Goal: Information Seeking & Learning: Learn about a topic

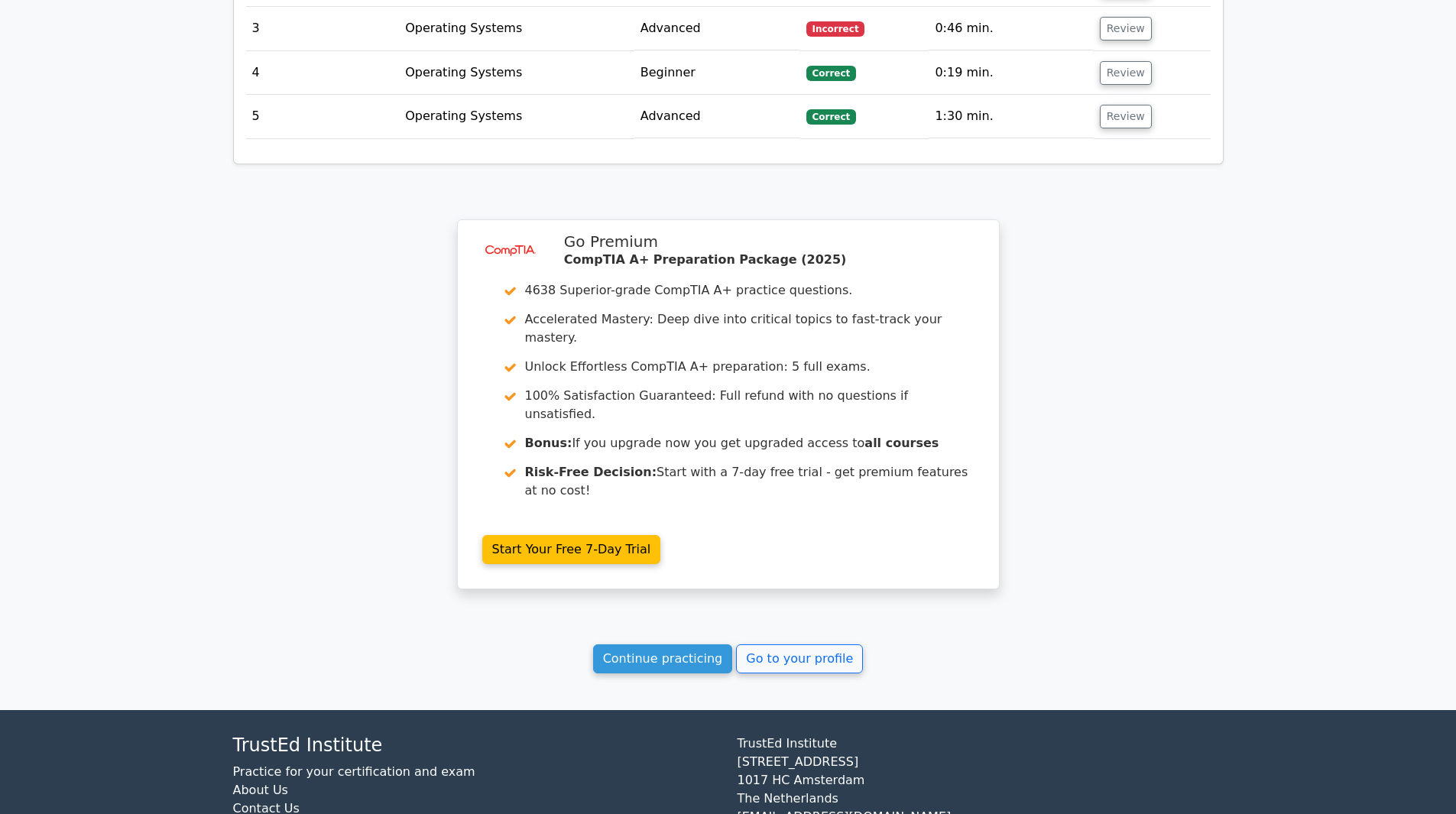
scroll to position [1359, 0]
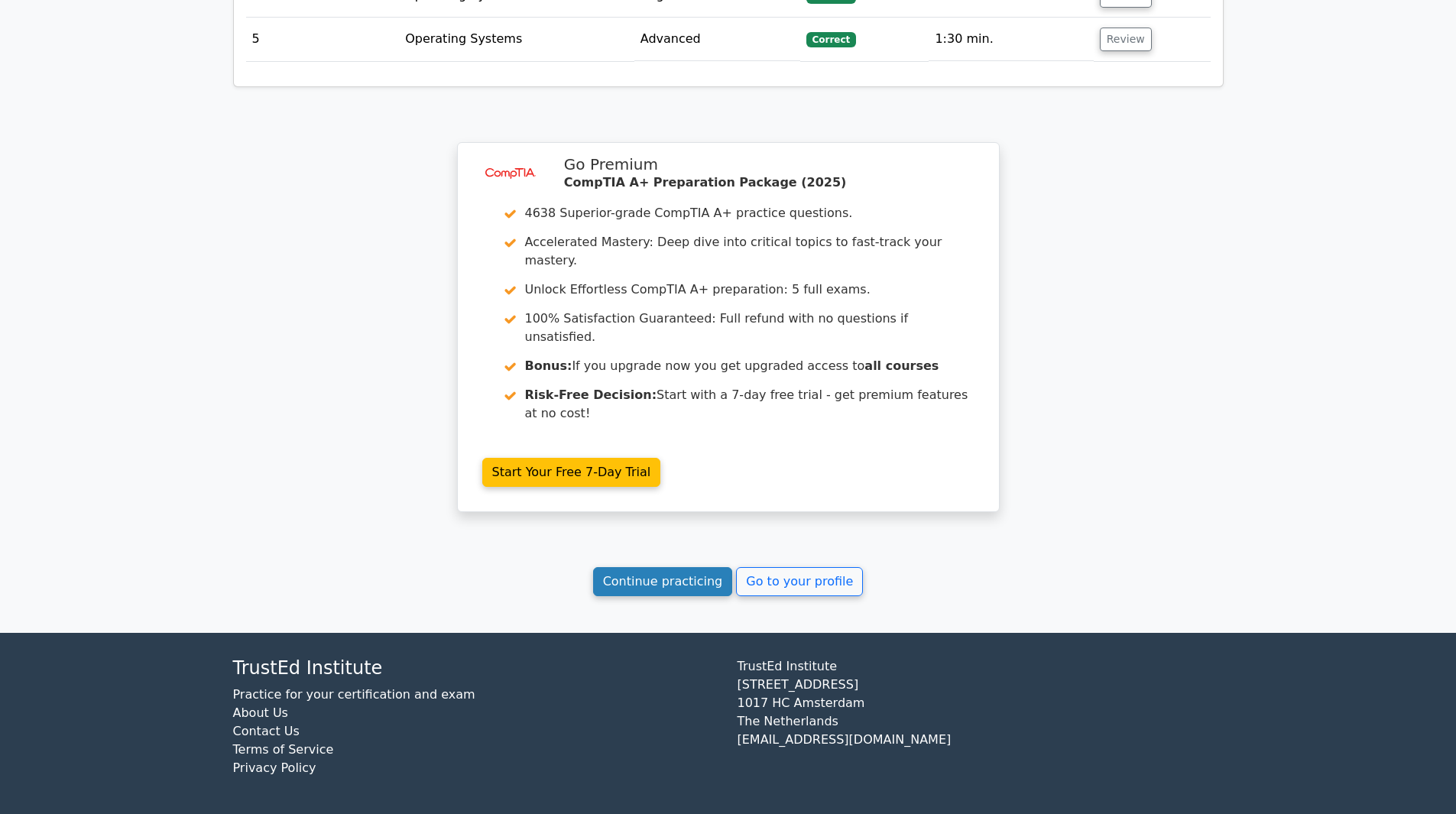
click at [593, 567] on link "Continue practicing" at bounding box center [663, 581] width 140 height 29
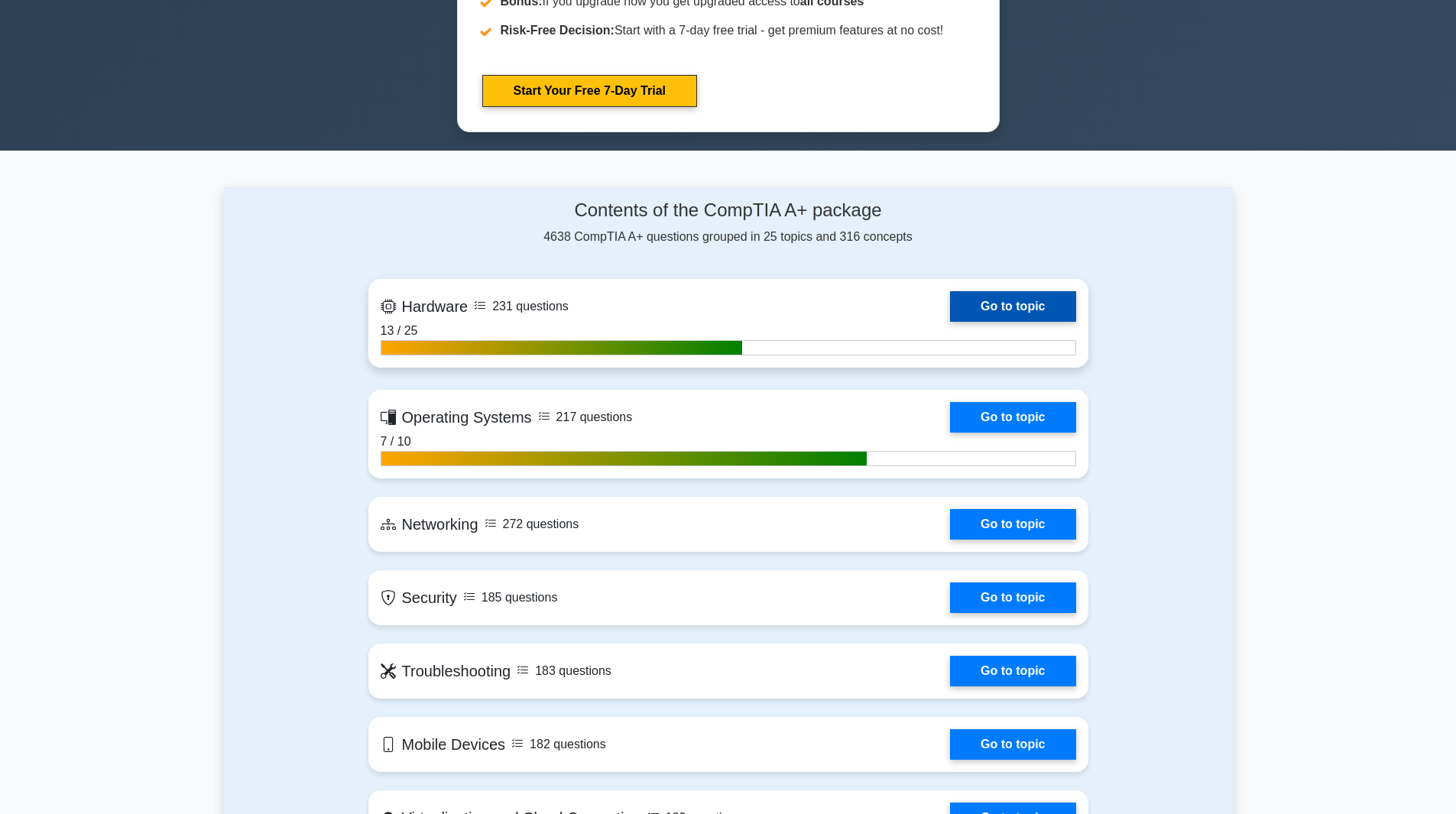
scroll to position [841, 0]
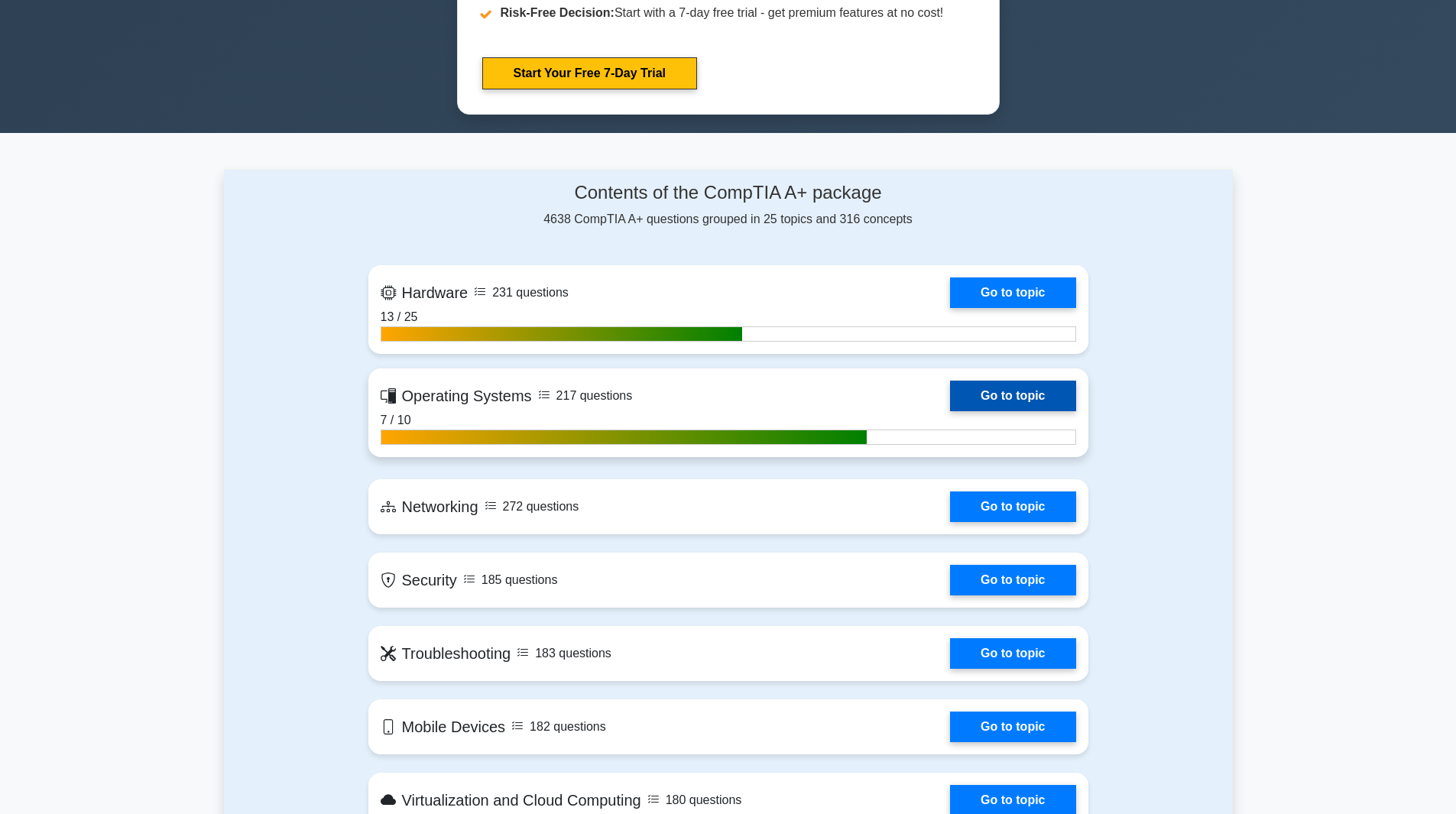
click at [1012, 395] on link "Go to topic" at bounding box center [1012, 396] width 125 height 31
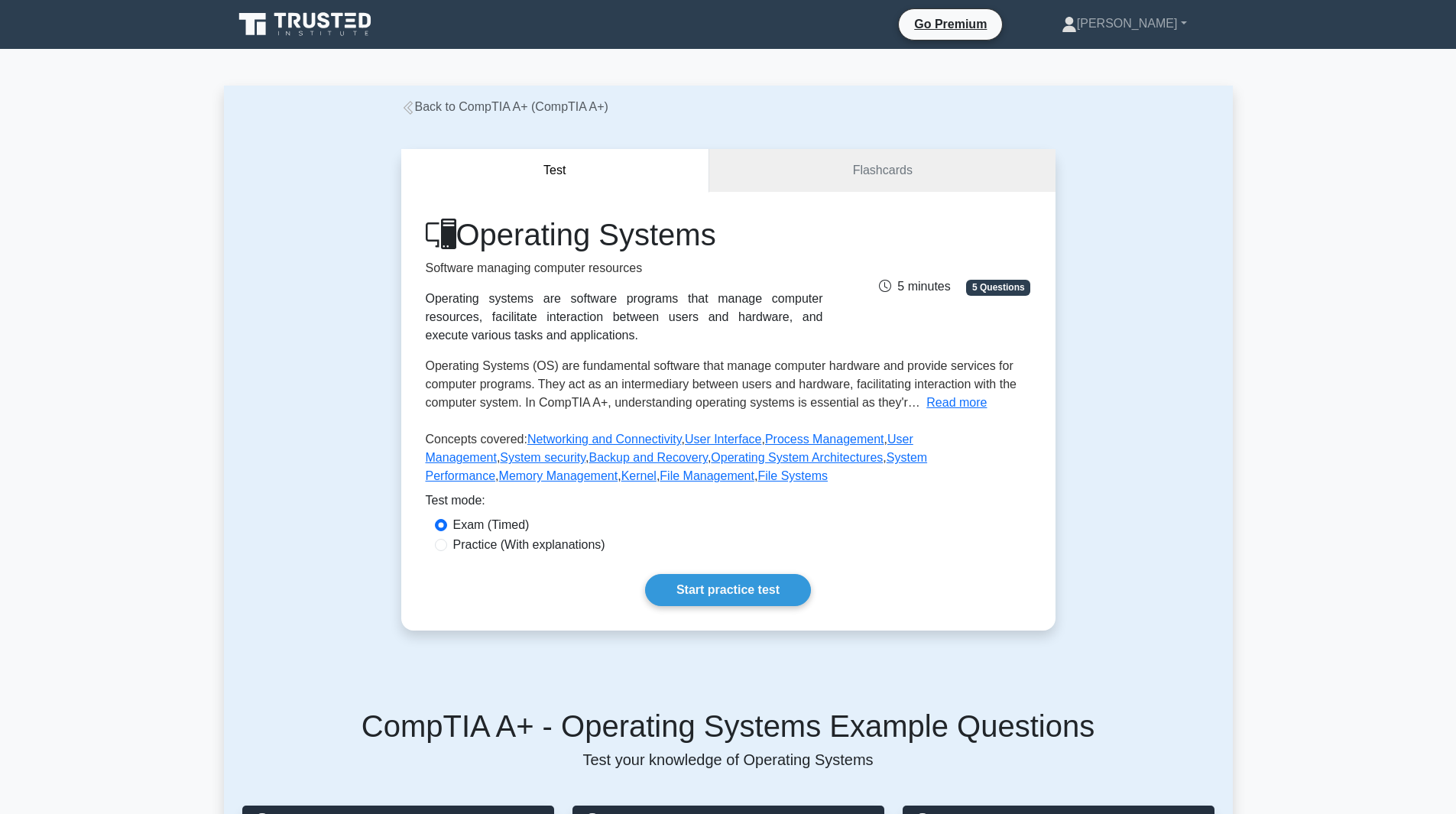
click at [735, 573] on div "Operating Systems Software managing computer resources Operating systems are so…" at bounding box center [728, 411] width 654 height 439
click at [731, 583] on link "Start practice test" at bounding box center [728, 590] width 166 height 32
click at [731, 584] on link "Start practice test" at bounding box center [728, 590] width 166 height 32
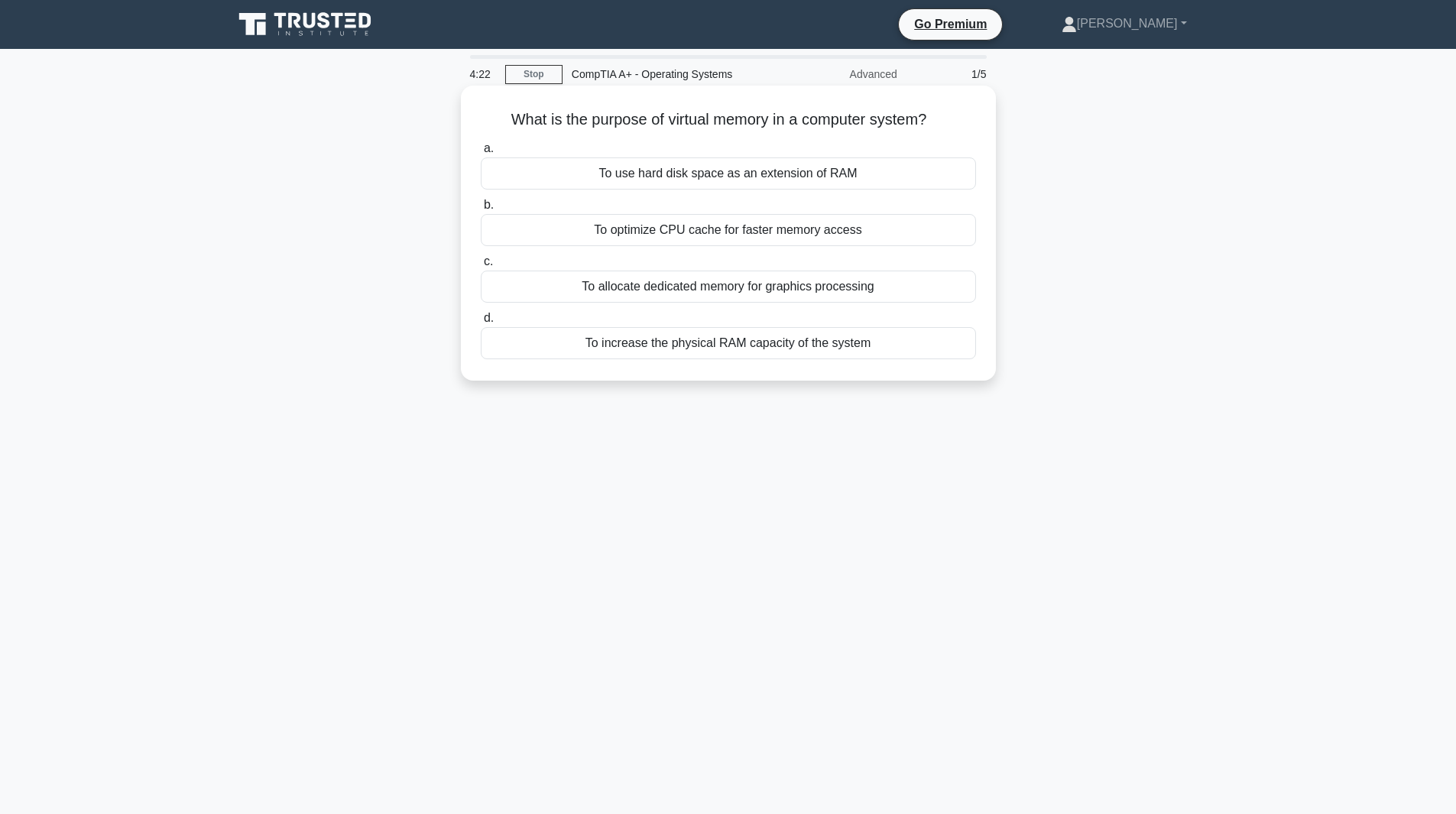
click at [657, 346] on div "To increase the physical RAM capacity of the system" at bounding box center [728, 343] width 495 height 32
click at [481, 323] on input "d. To increase the physical RAM capacity of the system" at bounding box center [481, 318] width 0 height 10
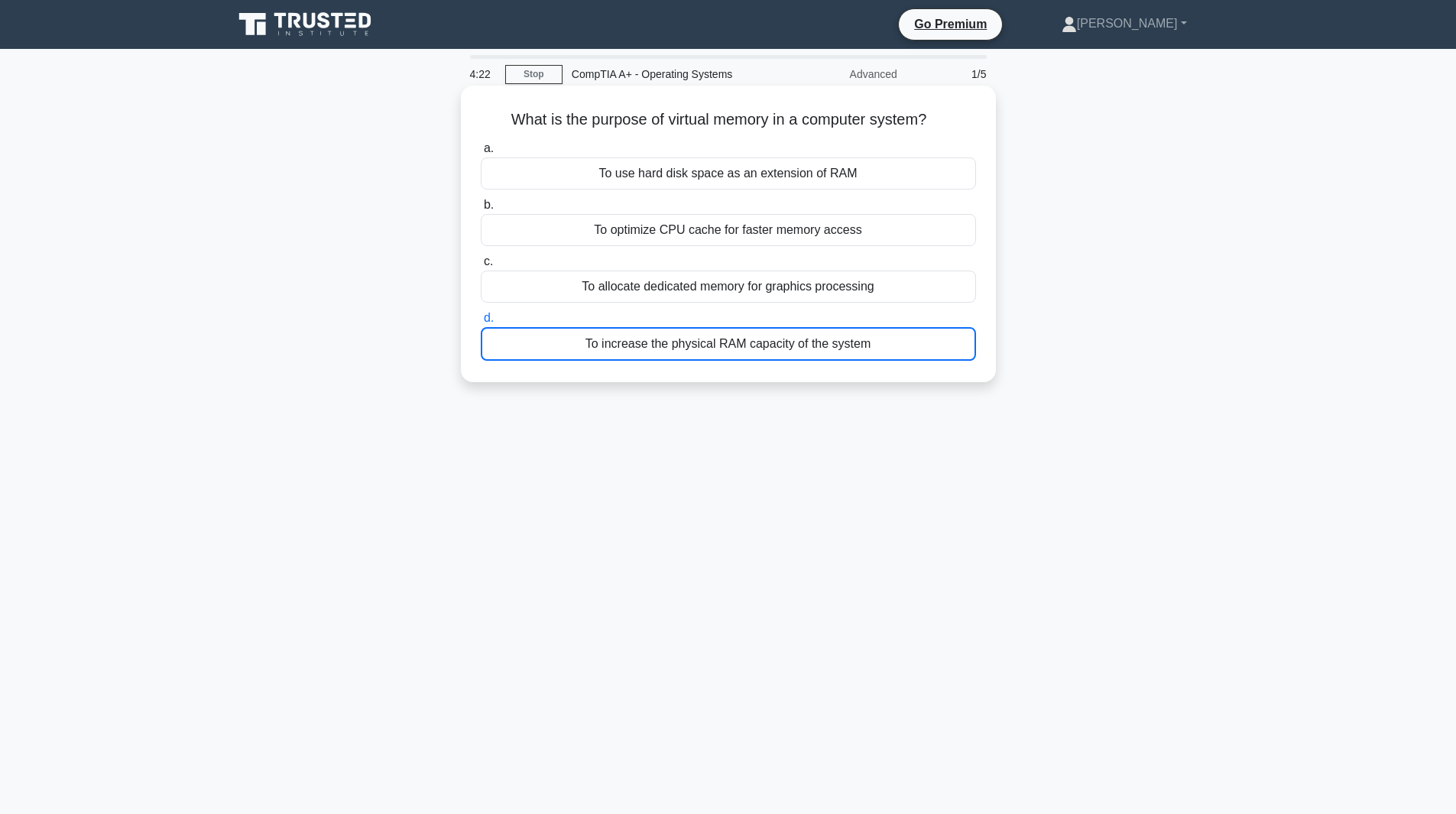
click at [657, 346] on div "To increase the physical RAM capacity of the system" at bounding box center [728, 343] width 495 height 34
click at [481, 323] on input "d. To increase the physical RAM capacity of the system" at bounding box center [481, 318] width 0 height 10
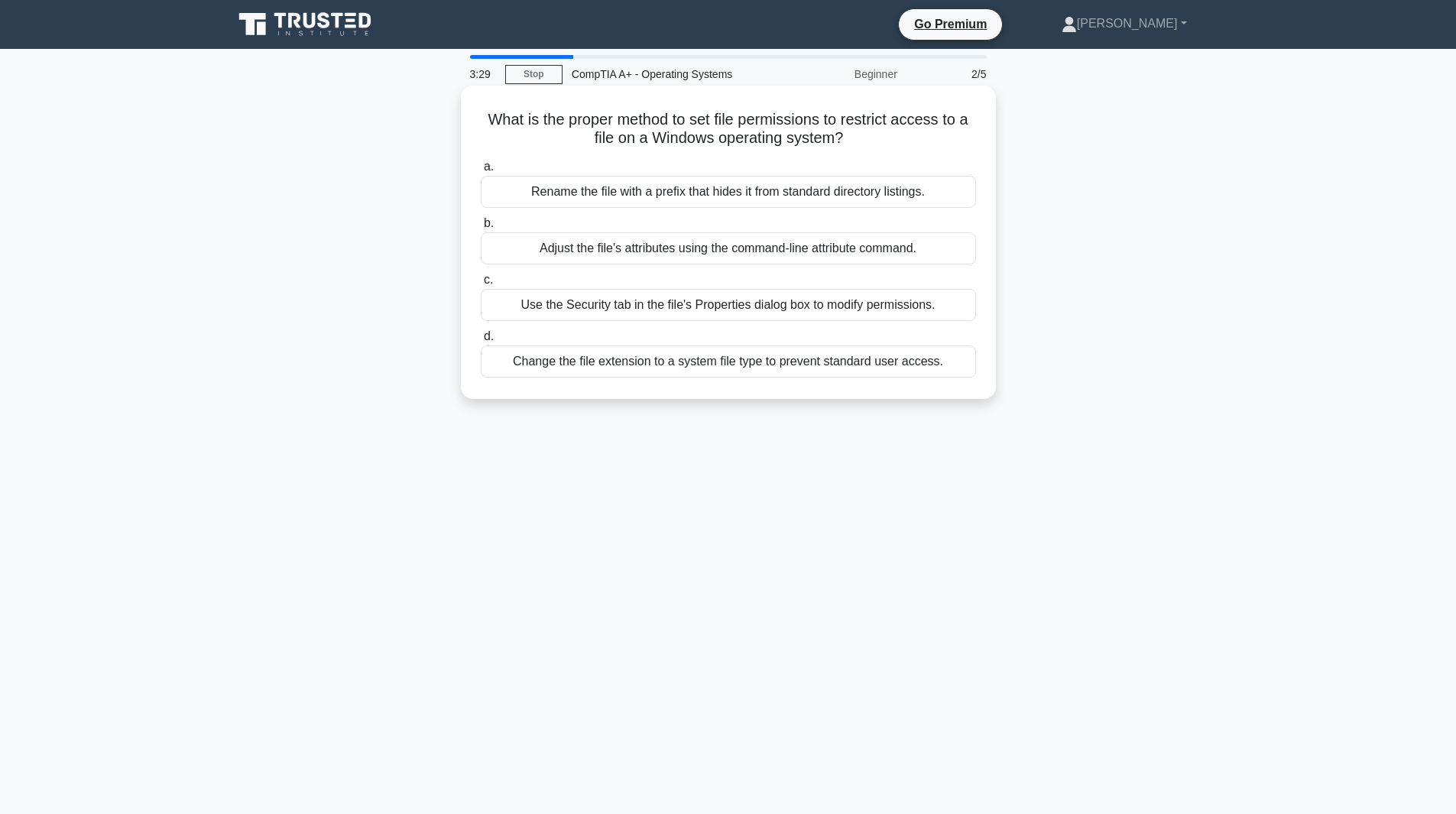
click at [759, 312] on div "Use the Security tab in the file's Properties dialog box to modify permissions." at bounding box center [728, 305] width 495 height 32
click at [481, 285] on input "c. Use the Security tab in the file's Properties dialog box to modify permissio…" at bounding box center [481, 280] width 0 height 10
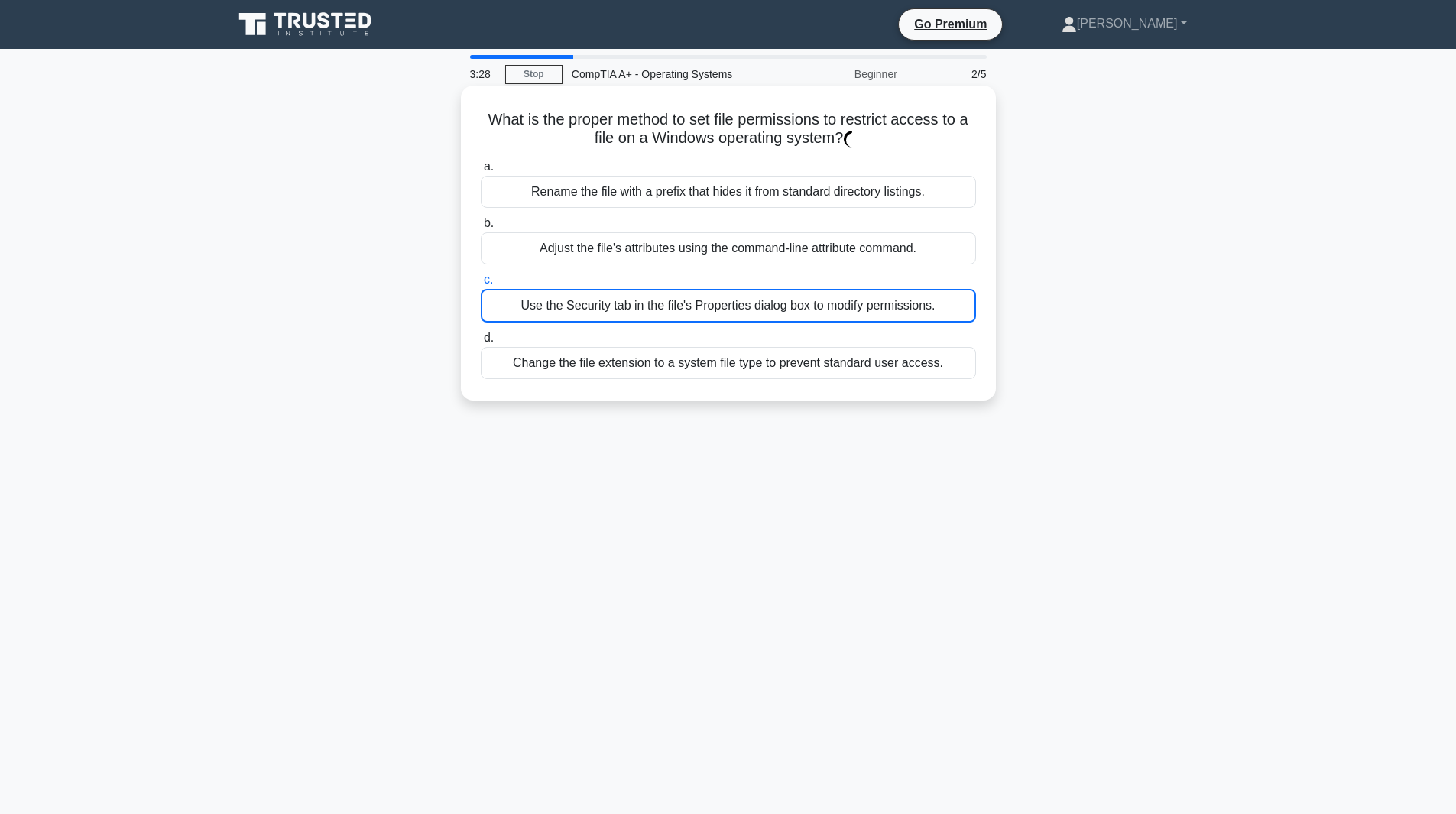
click at [759, 312] on div "Use the Security tab in the file's Properties dialog box to modify permissions." at bounding box center [728, 306] width 495 height 34
click at [481, 285] on input "c. Use the Security tab in the file's Properties dialog box to modify permissio…" at bounding box center [481, 280] width 0 height 10
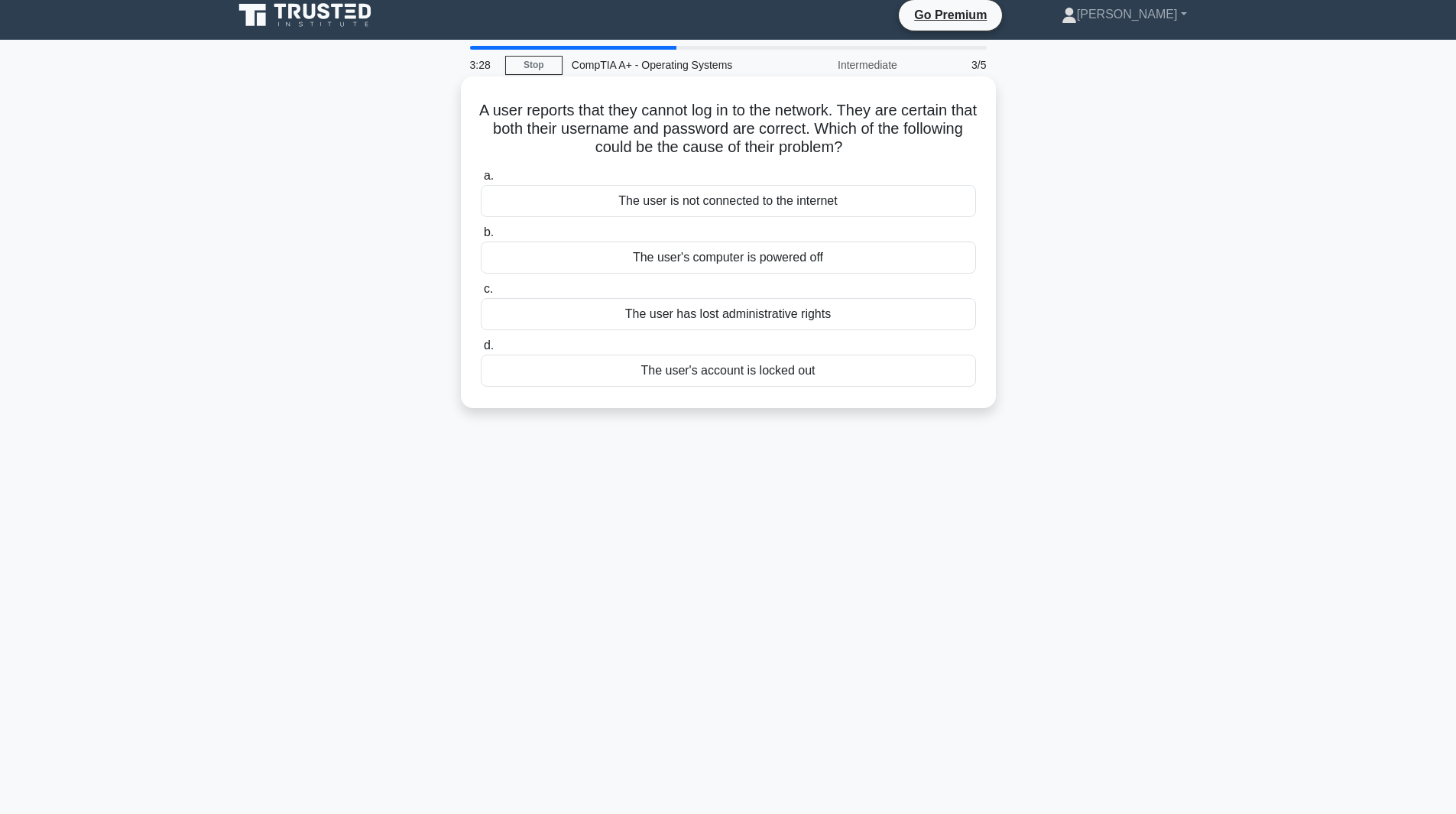
scroll to position [11, 0]
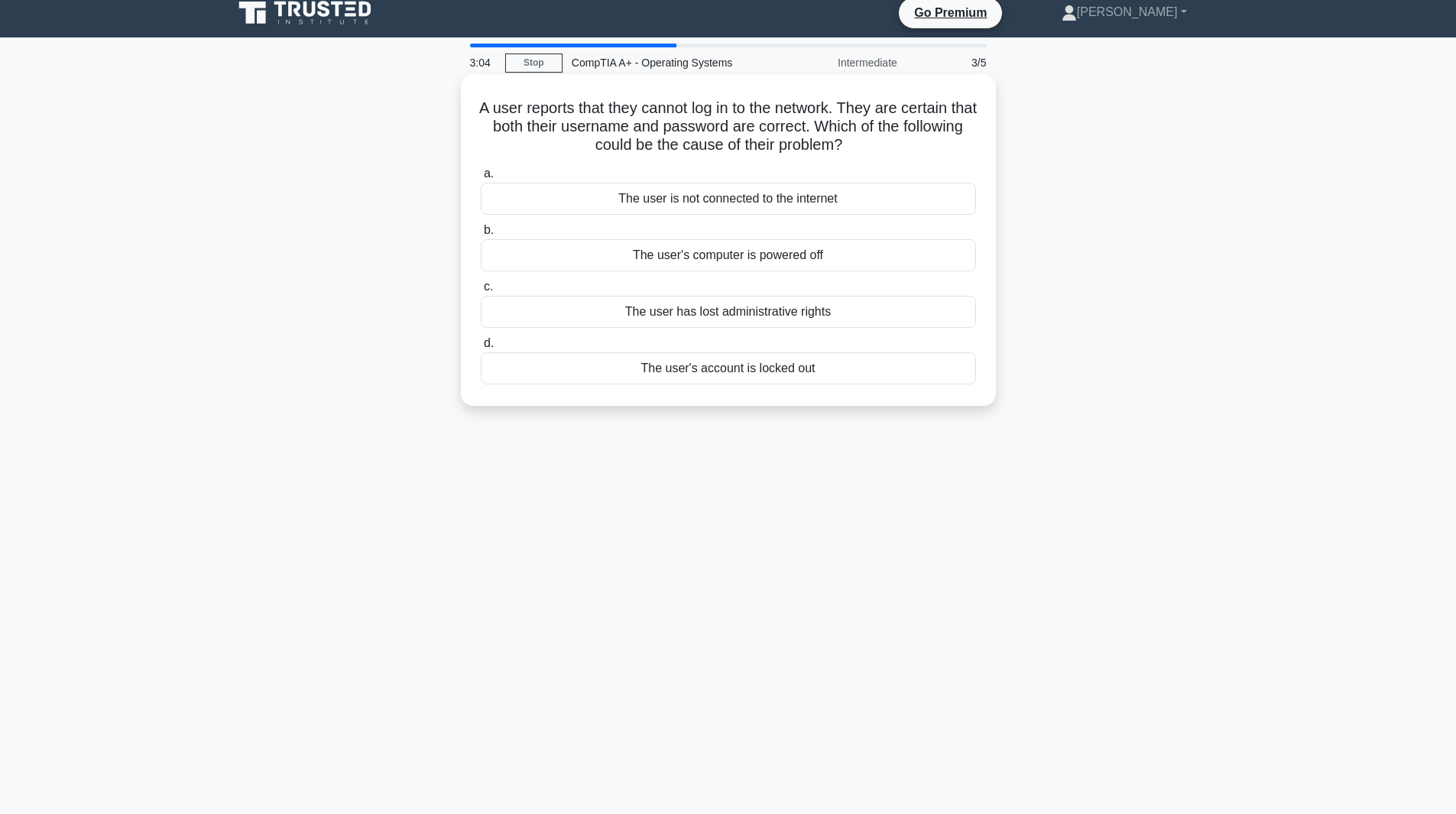
click at [713, 204] on div "The user is not connected to the internet" at bounding box center [728, 199] width 495 height 32
click at [481, 179] on input "a. The user is not connected to the internet" at bounding box center [481, 173] width 0 height 10
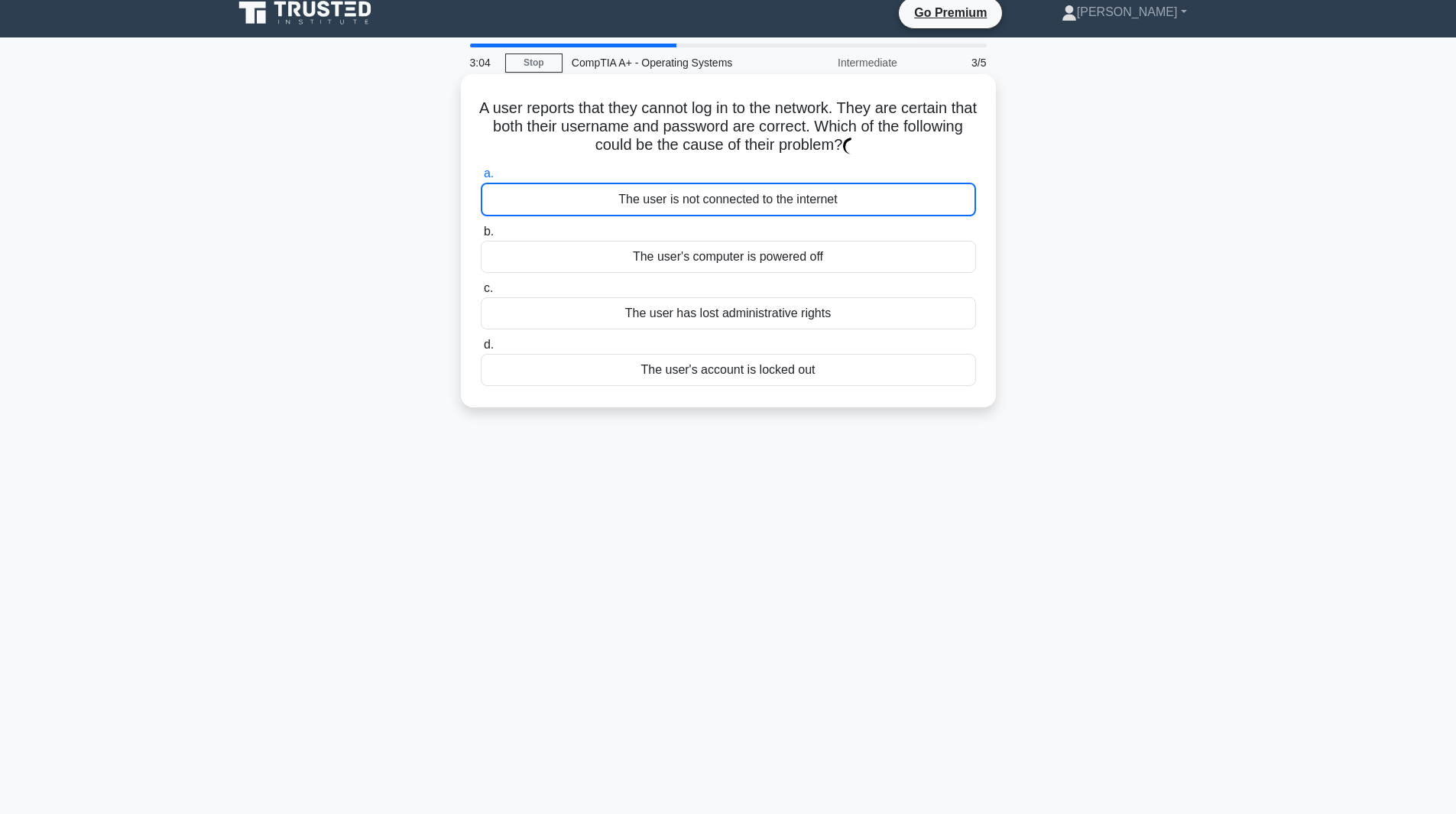
click at [713, 204] on div "The user is not connected to the internet" at bounding box center [728, 200] width 495 height 34
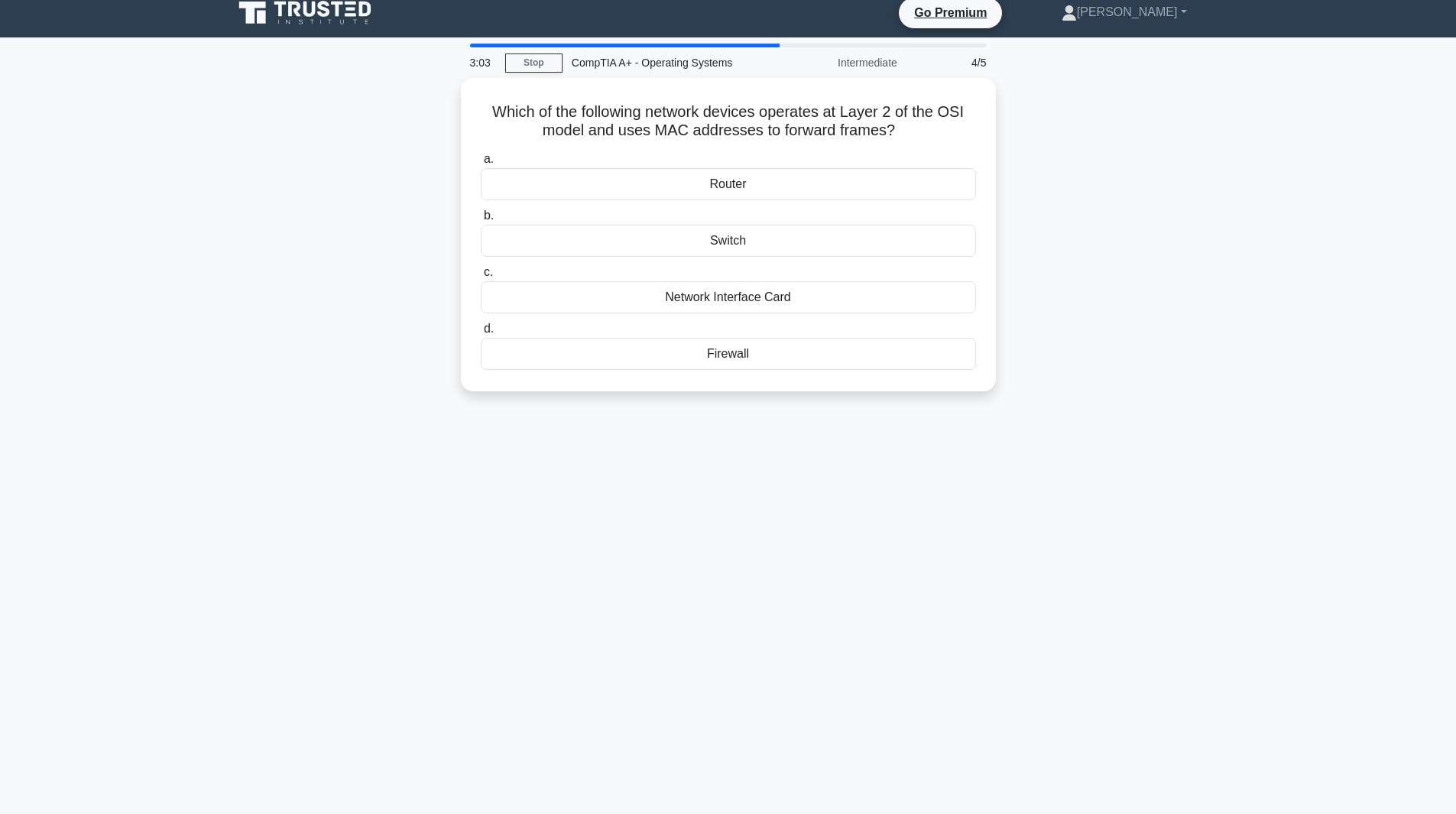
scroll to position [0, 0]
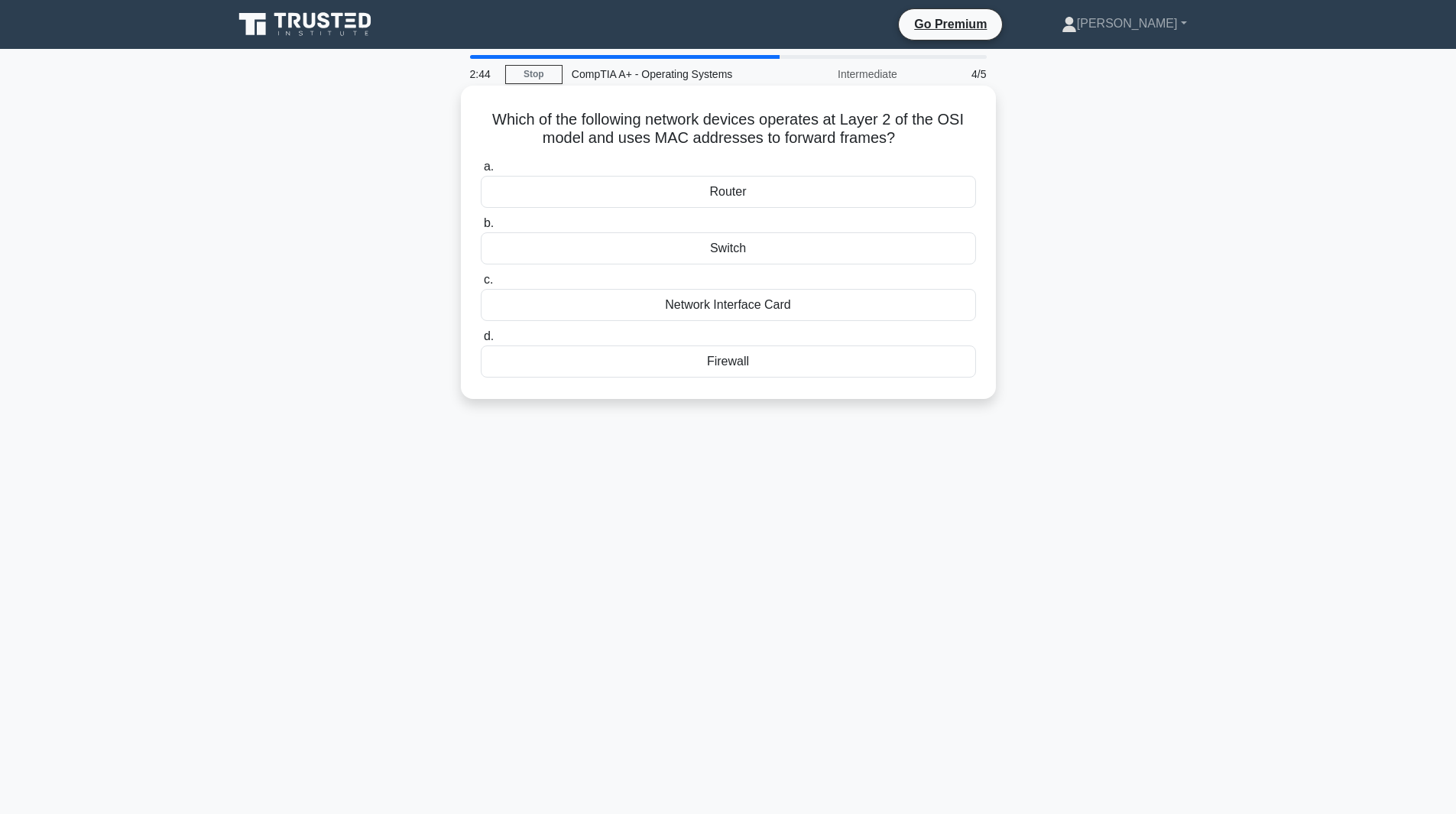
click at [780, 248] on div "Switch" at bounding box center [728, 248] width 495 height 32
click at [481, 228] on input "b. Switch" at bounding box center [481, 223] width 0 height 10
click at [780, 248] on div "Switch" at bounding box center [728, 249] width 495 height 34
click at [481, 228] on input "b. Switch" at bounding box center [481, 223] width 0 height 10
click at [712, 308] on div "Full disk encryption" at bounding box center [728, 305] width 495 height 32
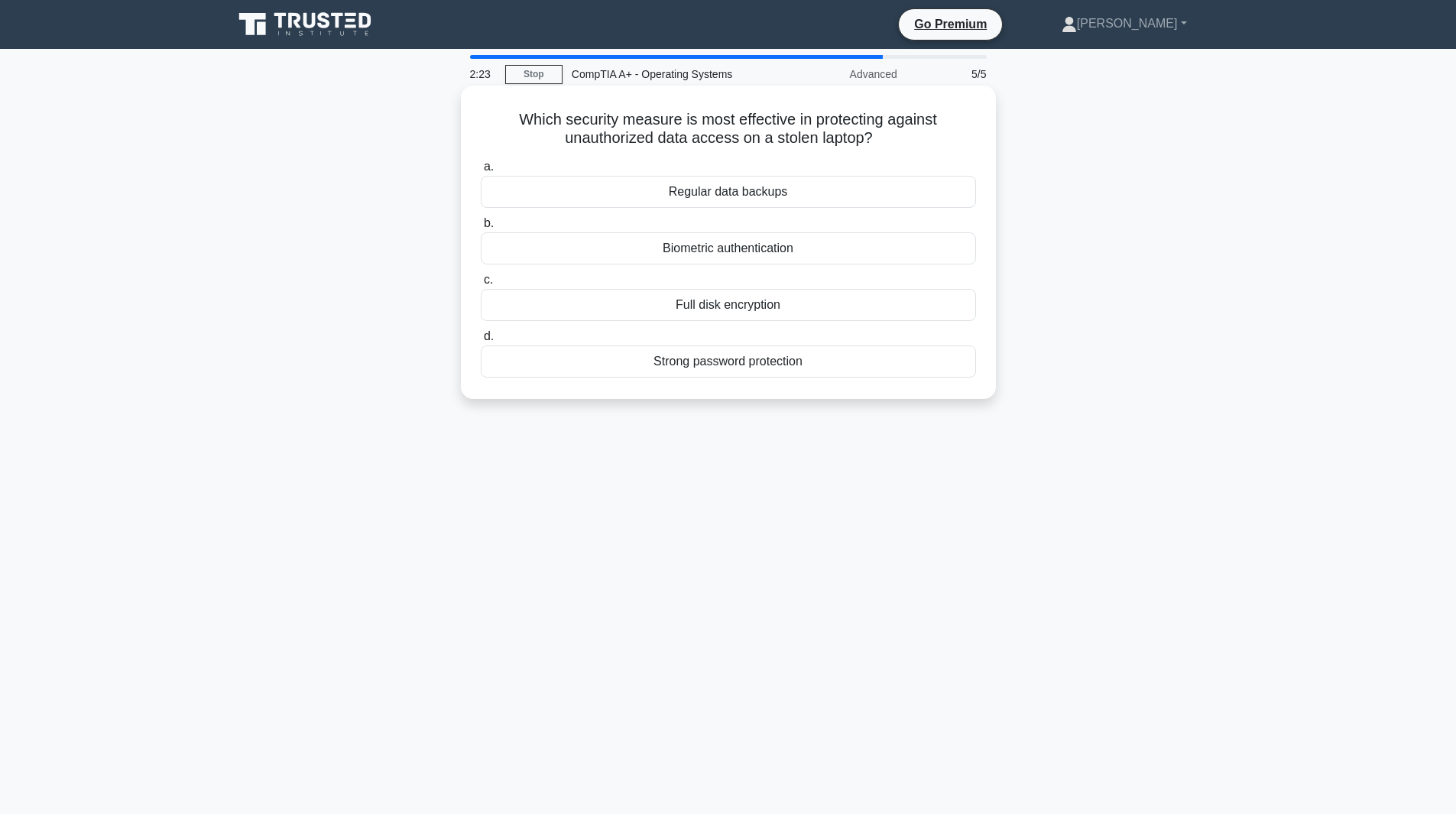
click at [481, 285] on input "c. Full disk encryption" at bounding box center [481, 280] width 0 height 10
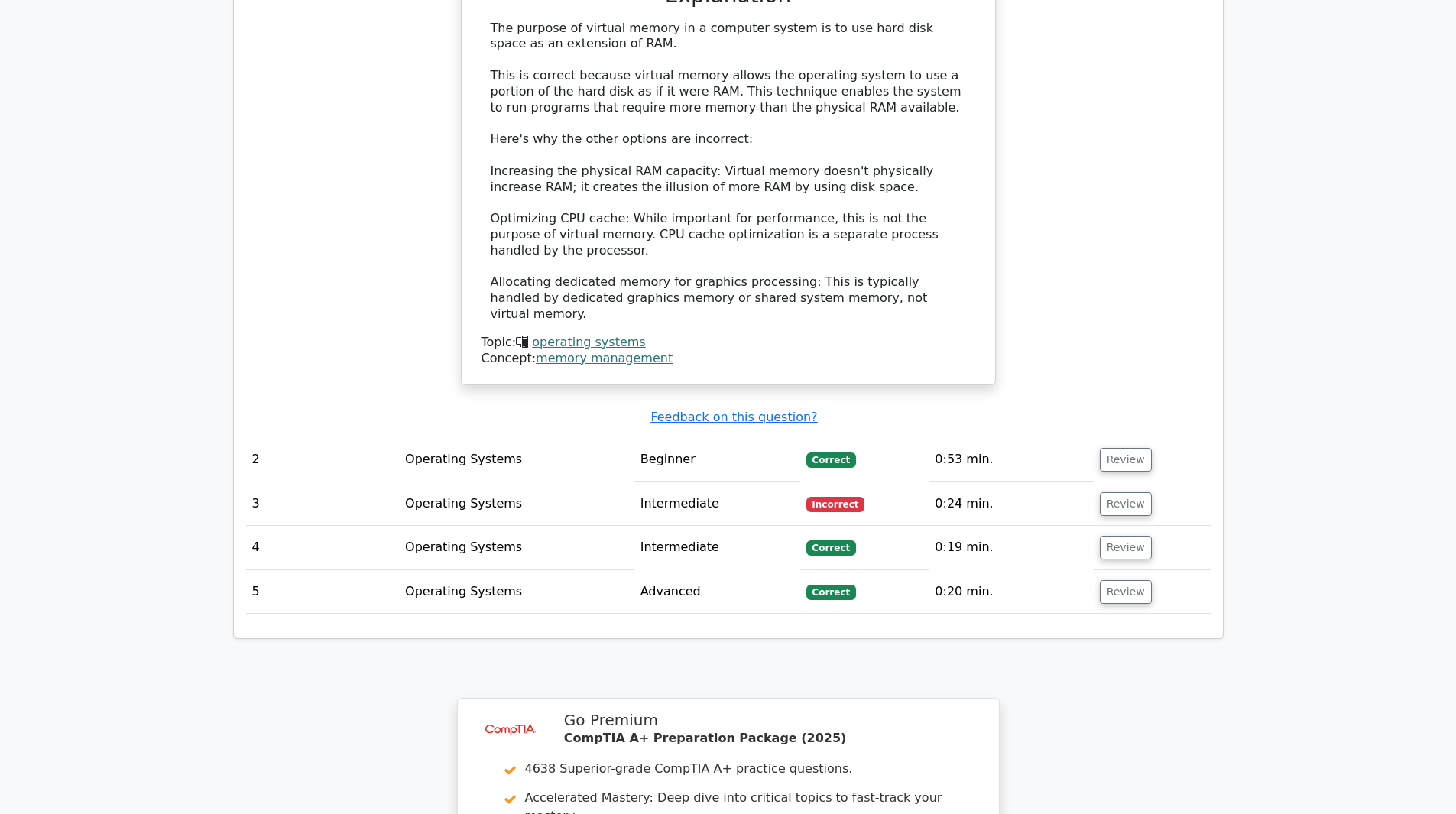
scroll to position [1529, 0]
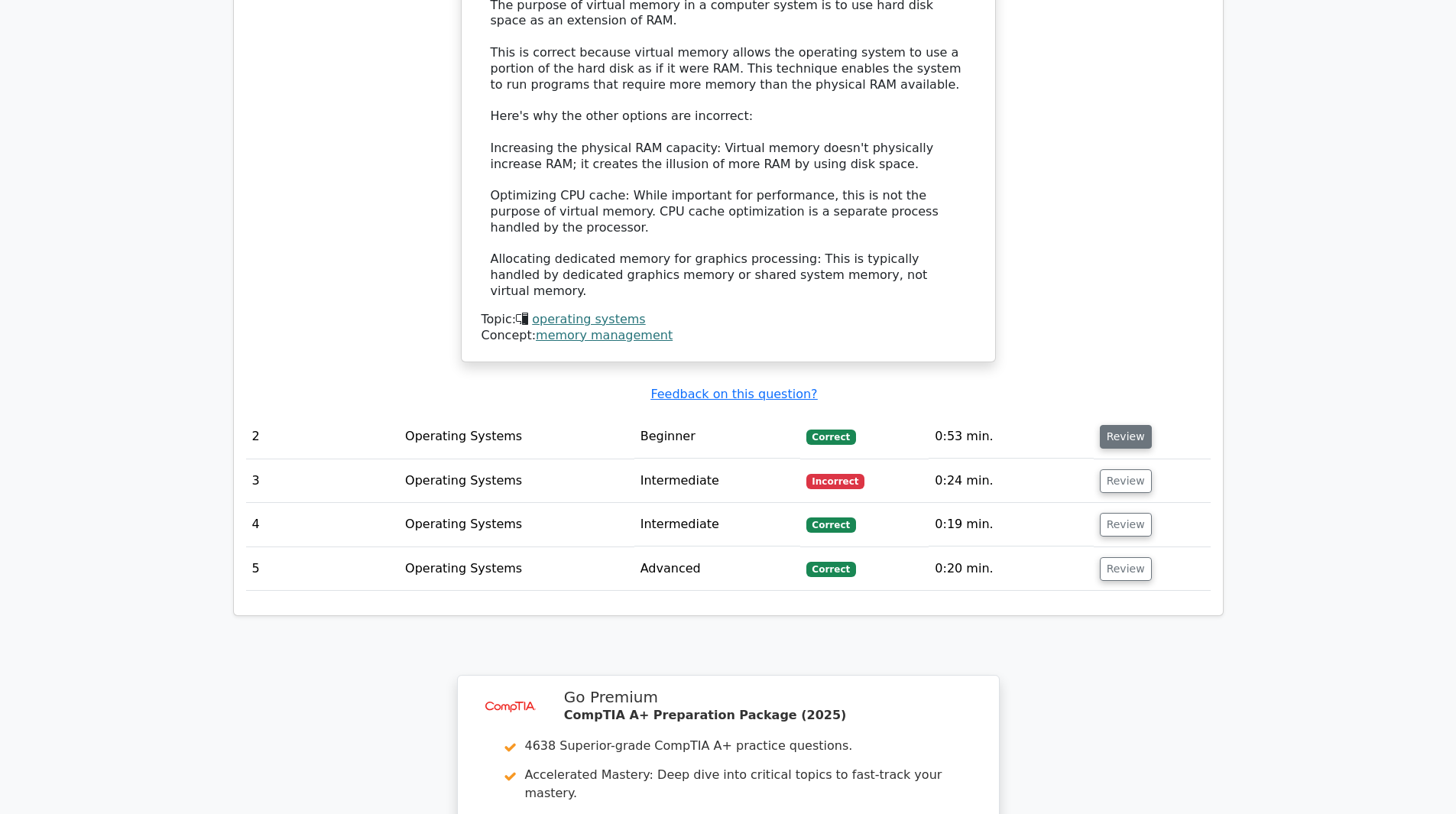
click at [1114, 425] on button "Review" at bounding box center [1126, 437] width 52 height 24
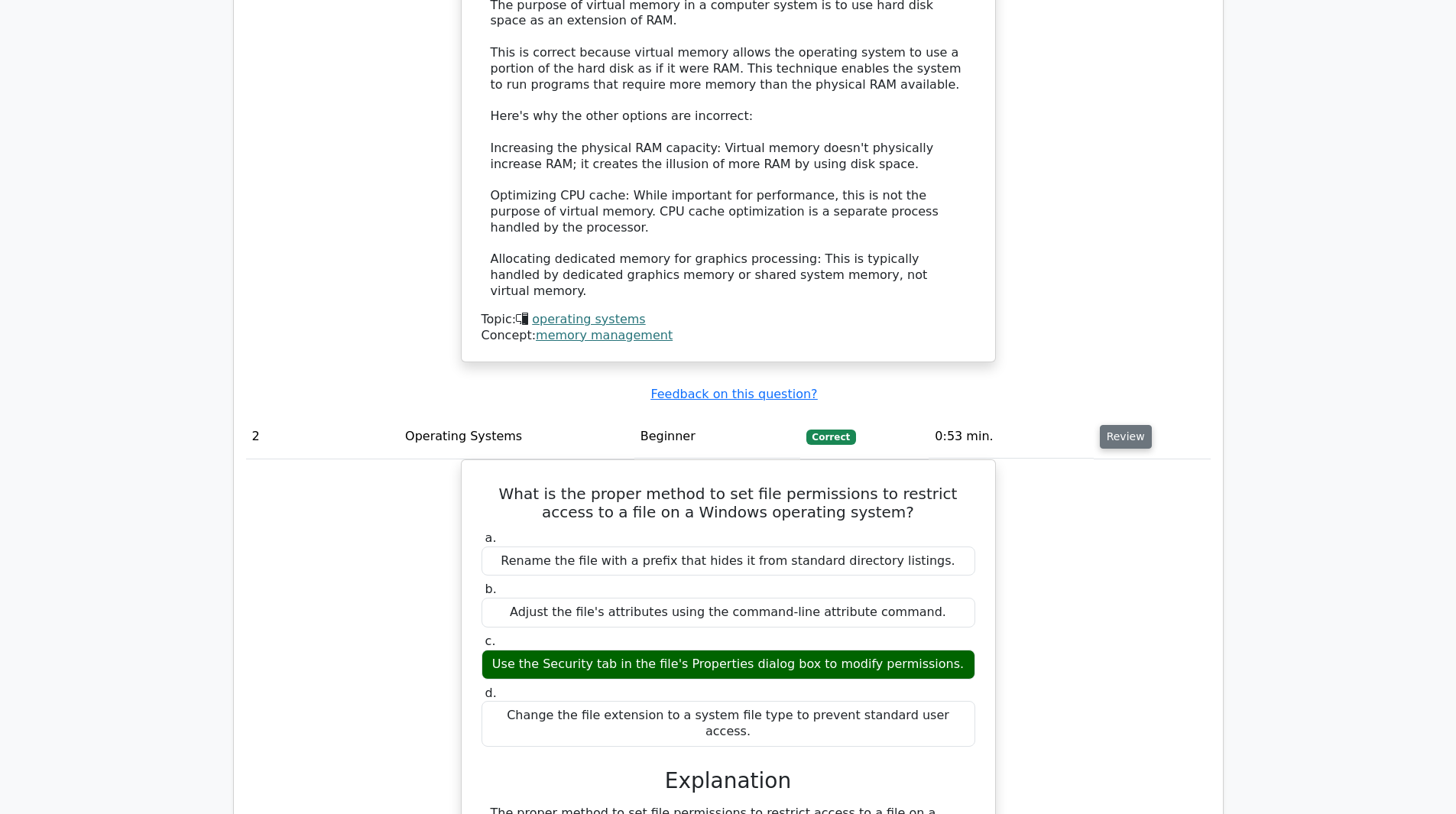
click at [1114, 425] on button "Review" at bounding box center [1126, 437] width 52 height 24
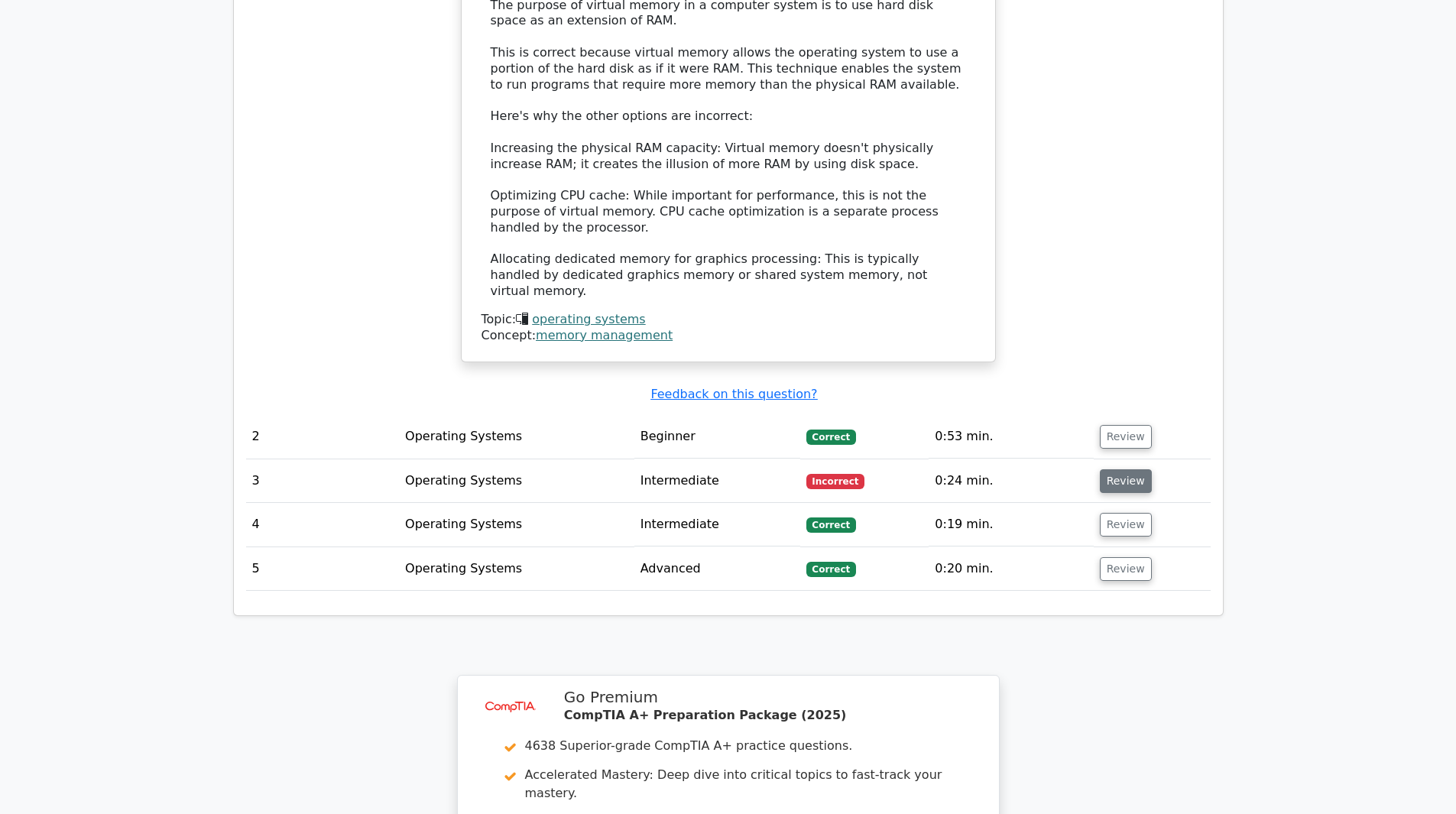
click at [1116, 470] on button "Review" at bounding box center [1126, 481] width 52 height 24
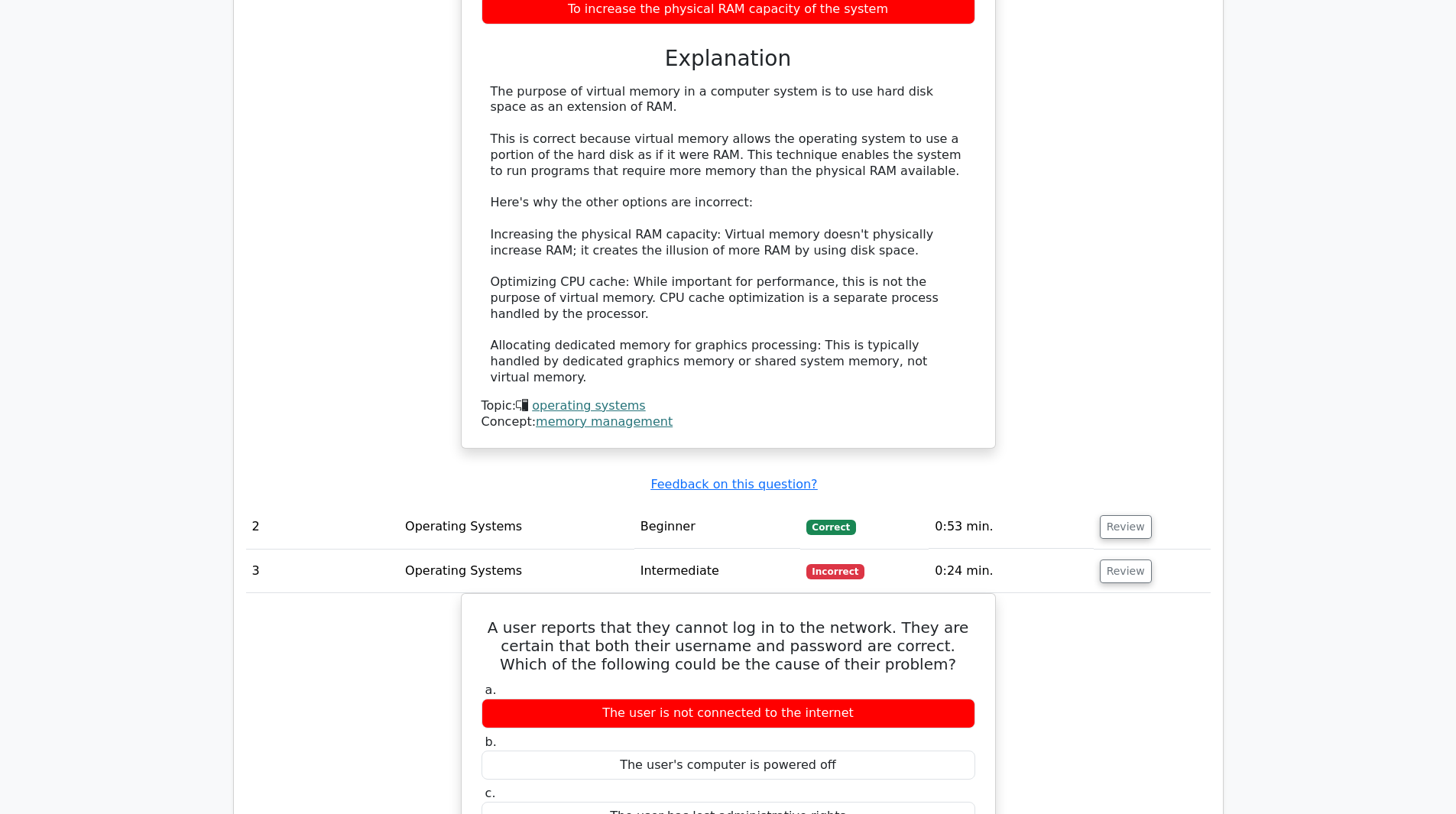
scroll to position [1299, 0]
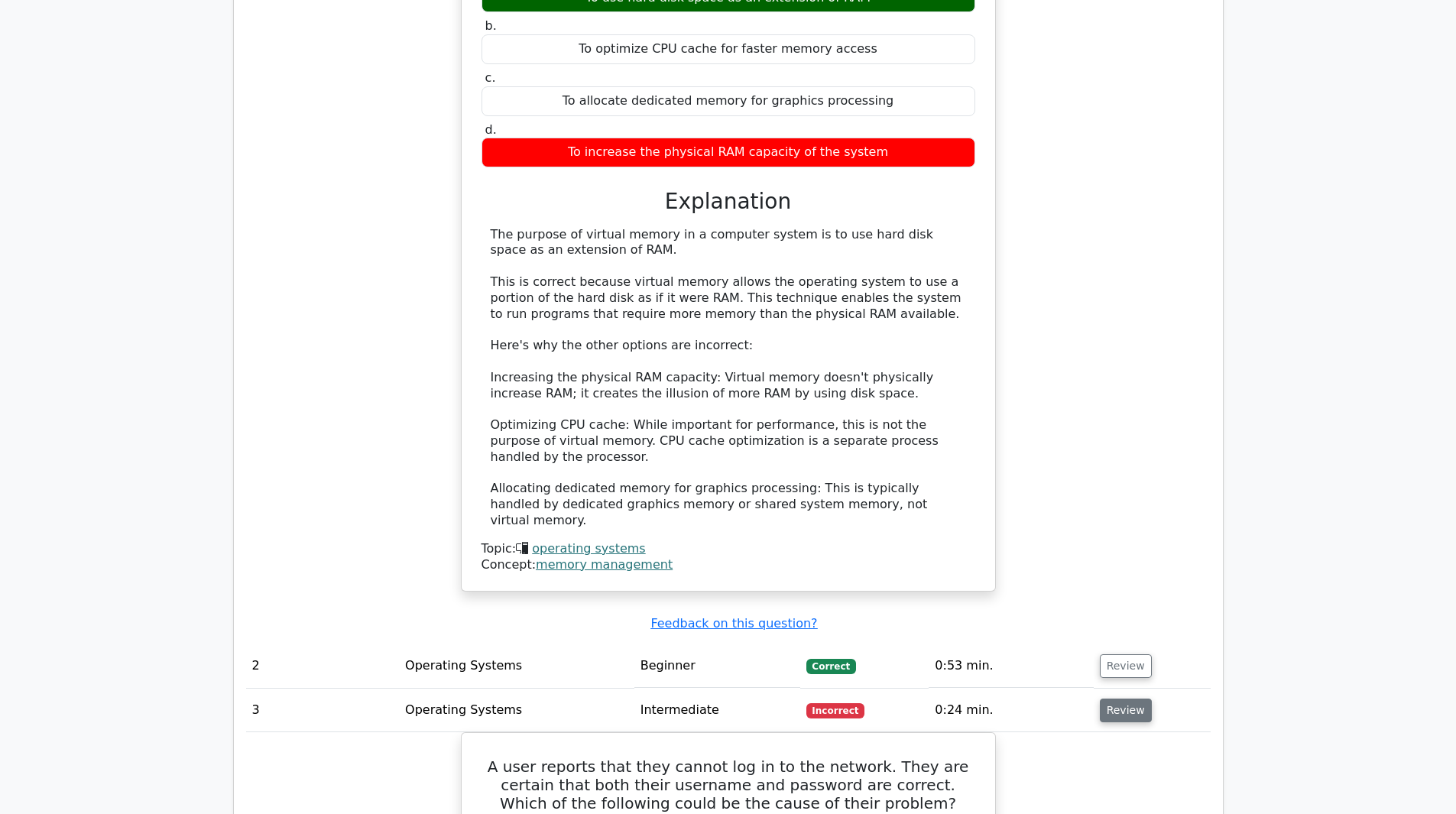
click at [1117, 699] on button "Review" at bounding box center [1126, 710] width 52 height 24
drag, startPoint x: 1117, startPoint y: 624, endPoint x: 1071, endPoint y: 589, distance: 57.8
click at [1115, 699] on button "Review" at bounding box center [1126, 710] width 52 height 24
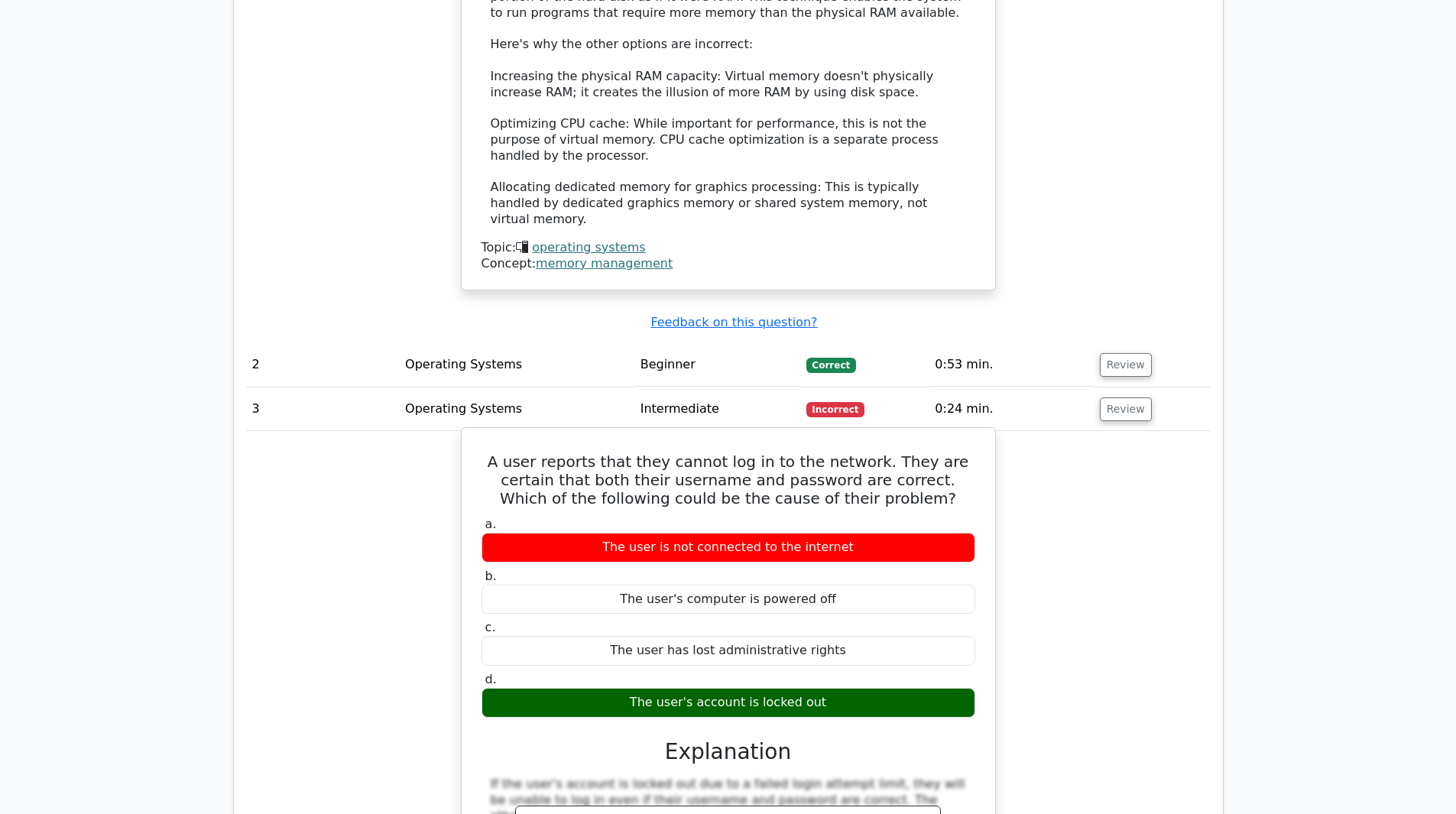
scroll to position [1605, 0]
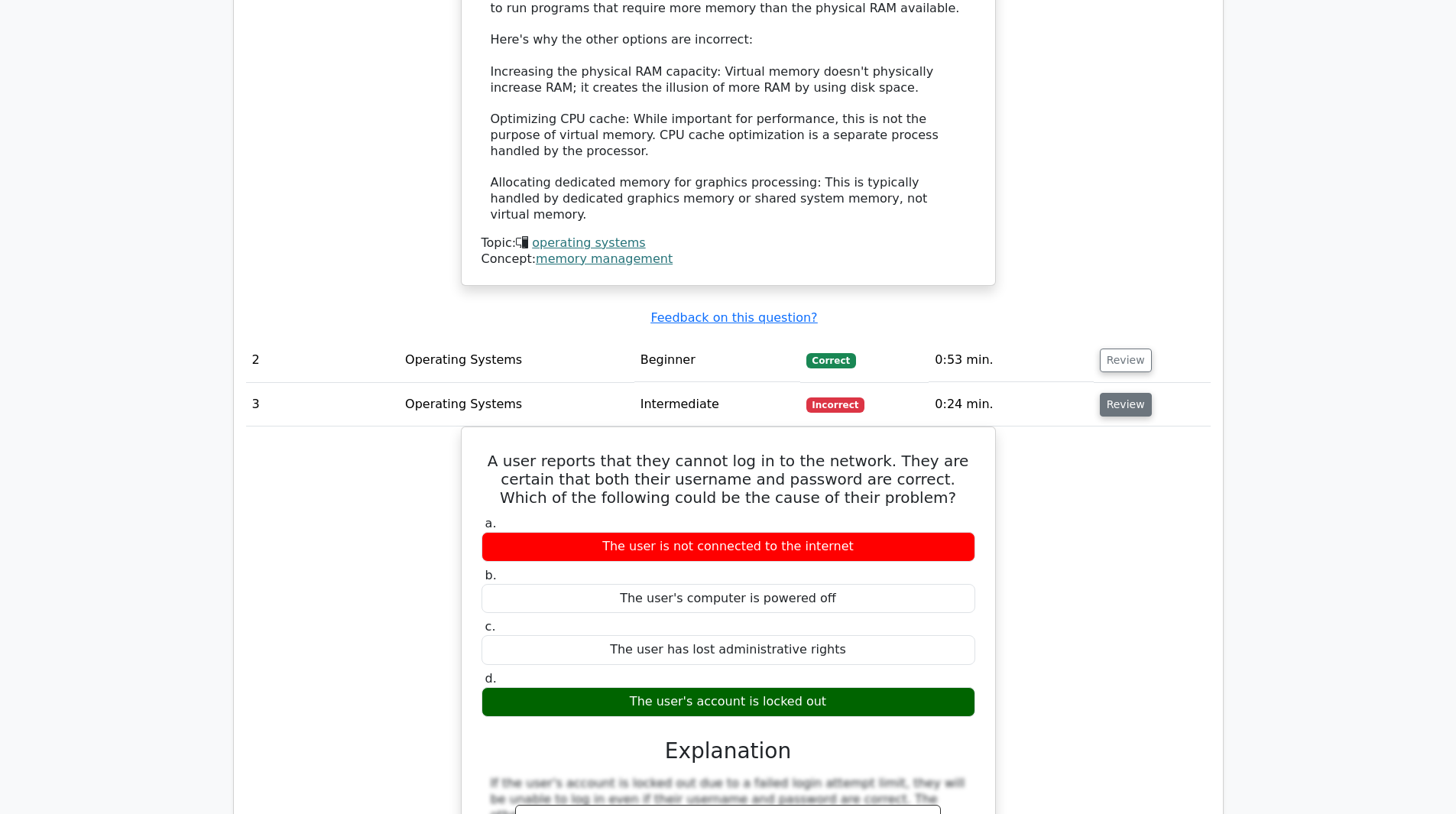
click at [1117, 393] on button "Review" at bounding box center [1126, 404] width 52 height 24
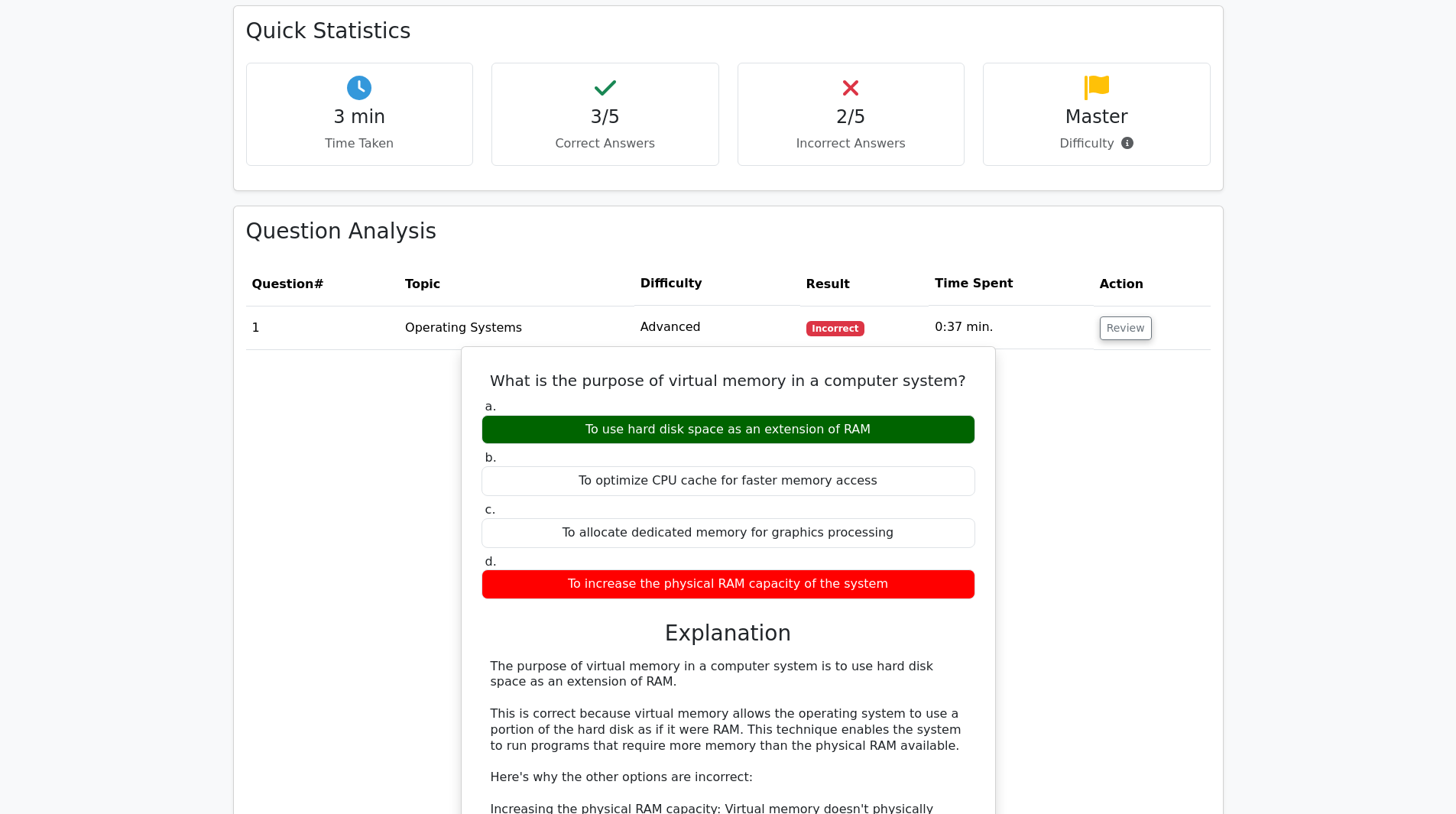
scroll to position [861, 0]
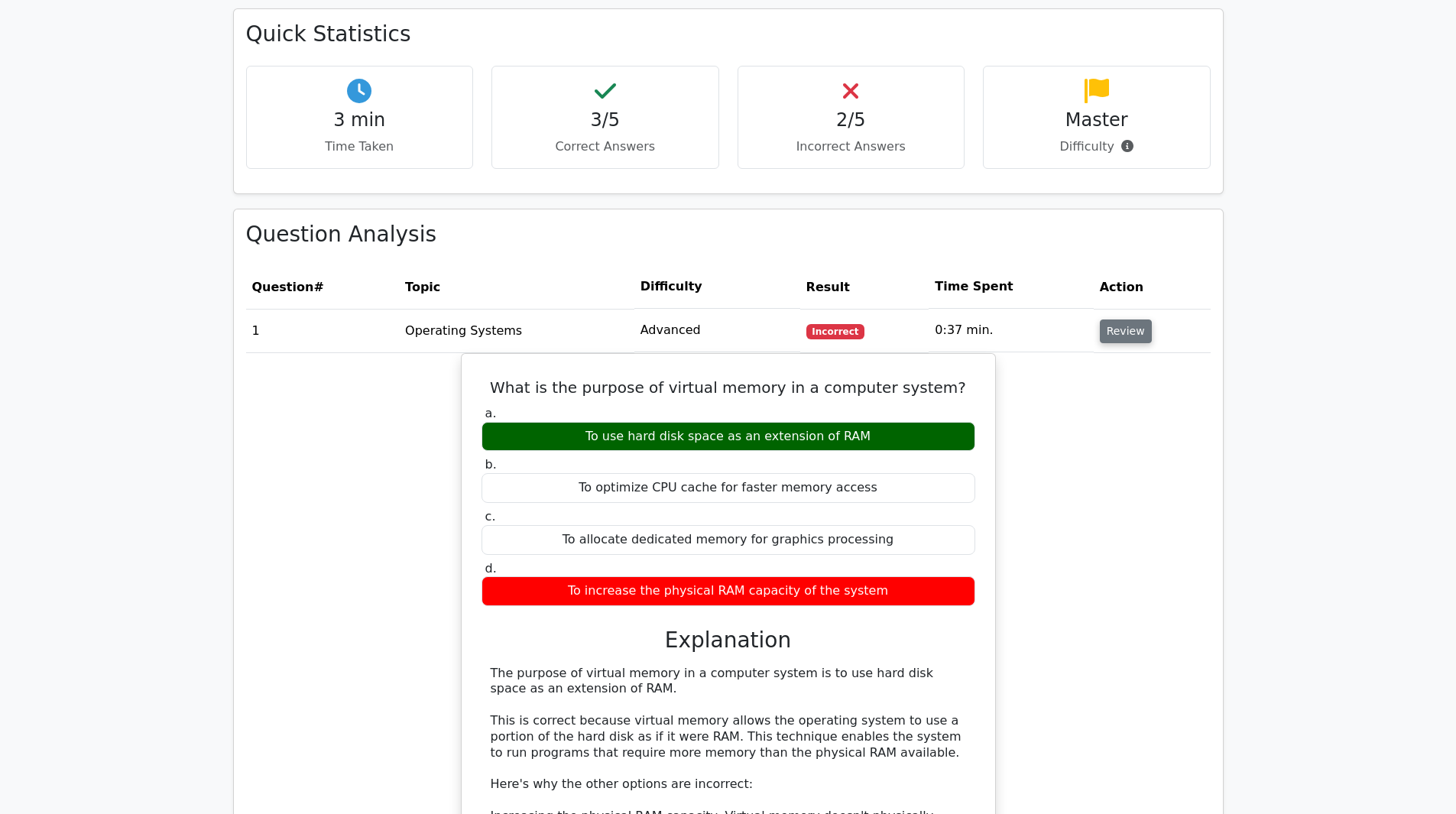
click at [1127, 320] on button "Review" at bounding box center [1126, 331] width 52 height 24
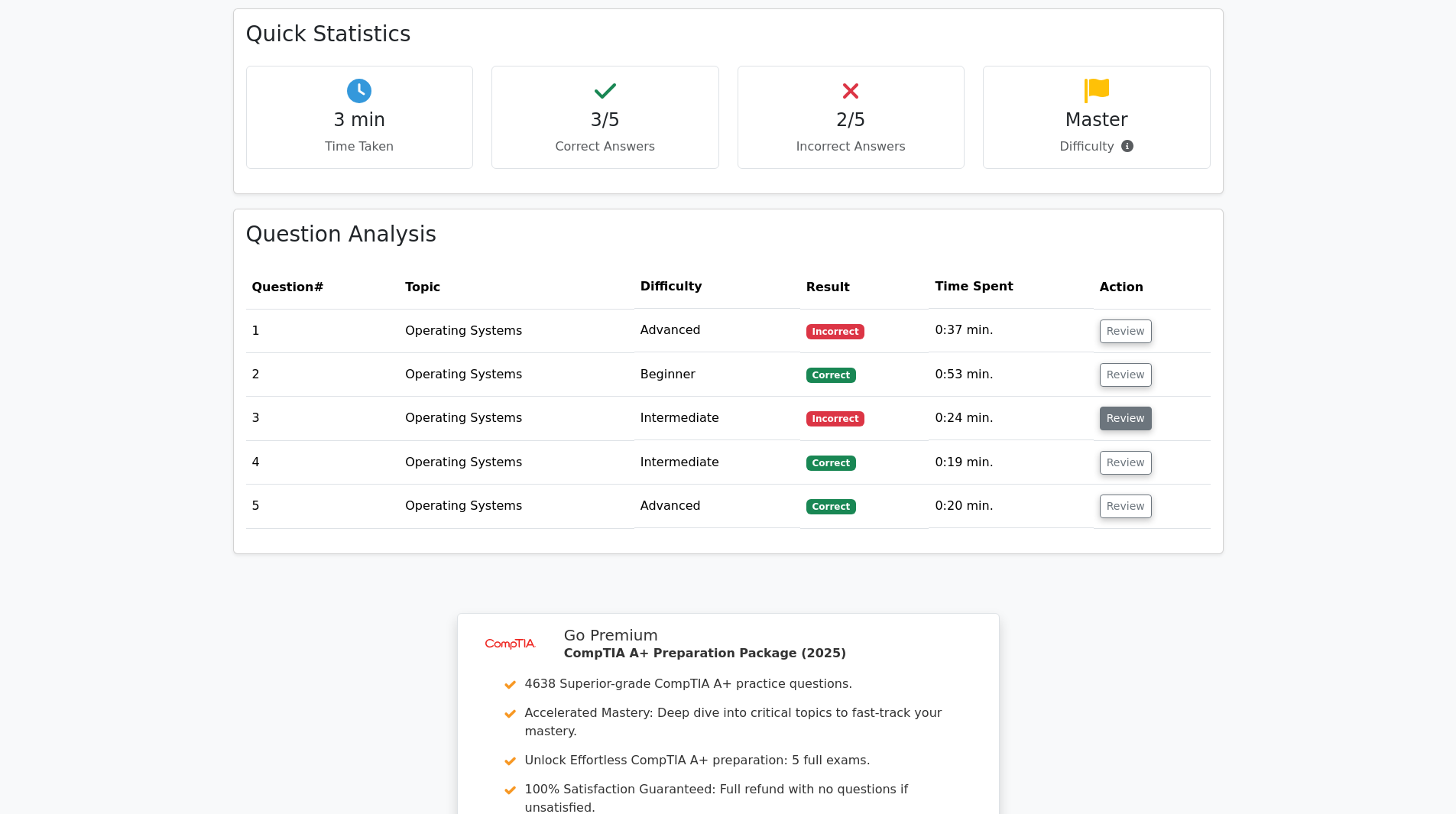
click at [1123, 407] on button "Review" at bounding box center [1126, 418] width 52 height 24
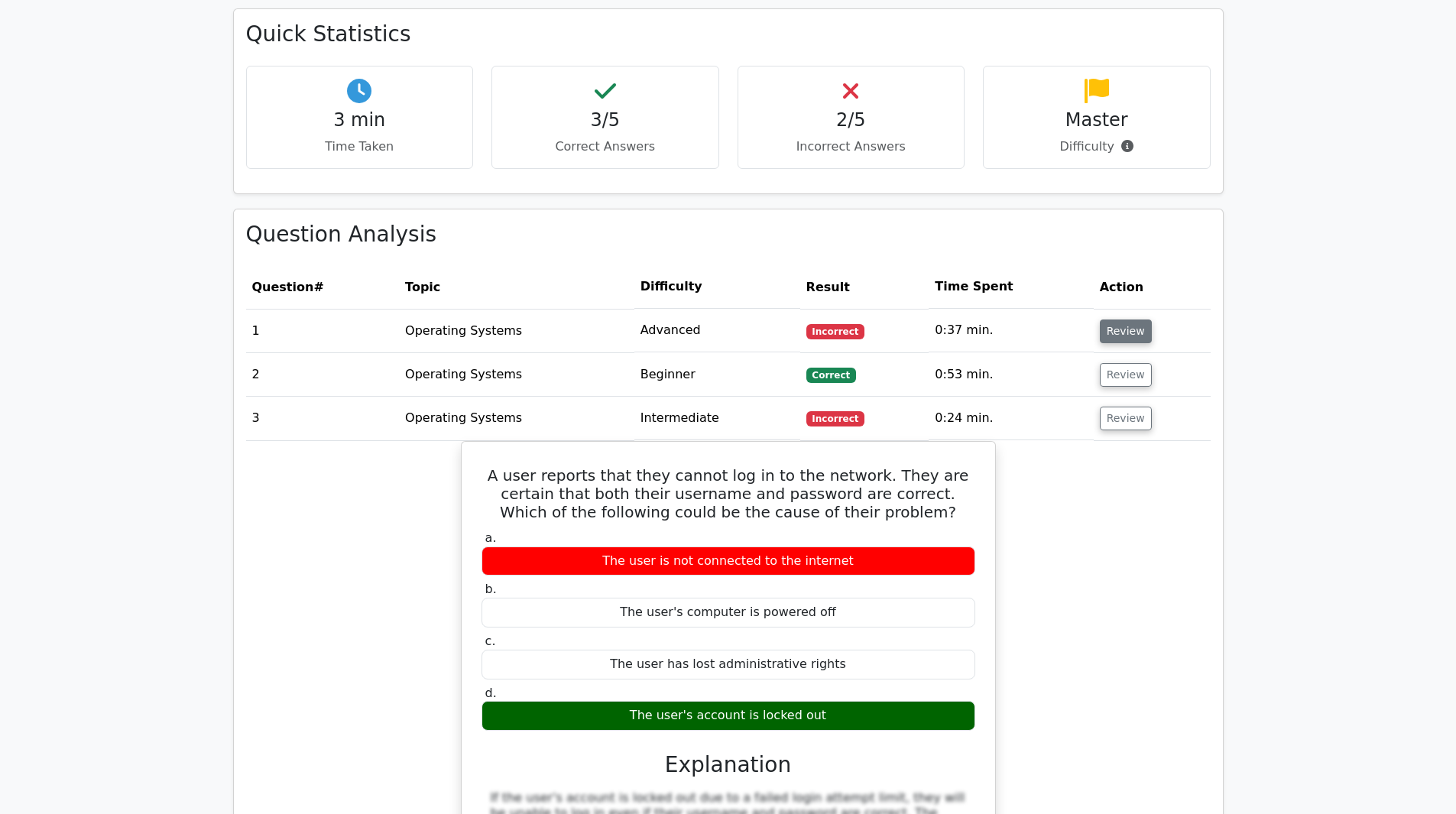
click at [1125, 320] on button "Review" at bounding box center [1126, 331] width 52 height 24
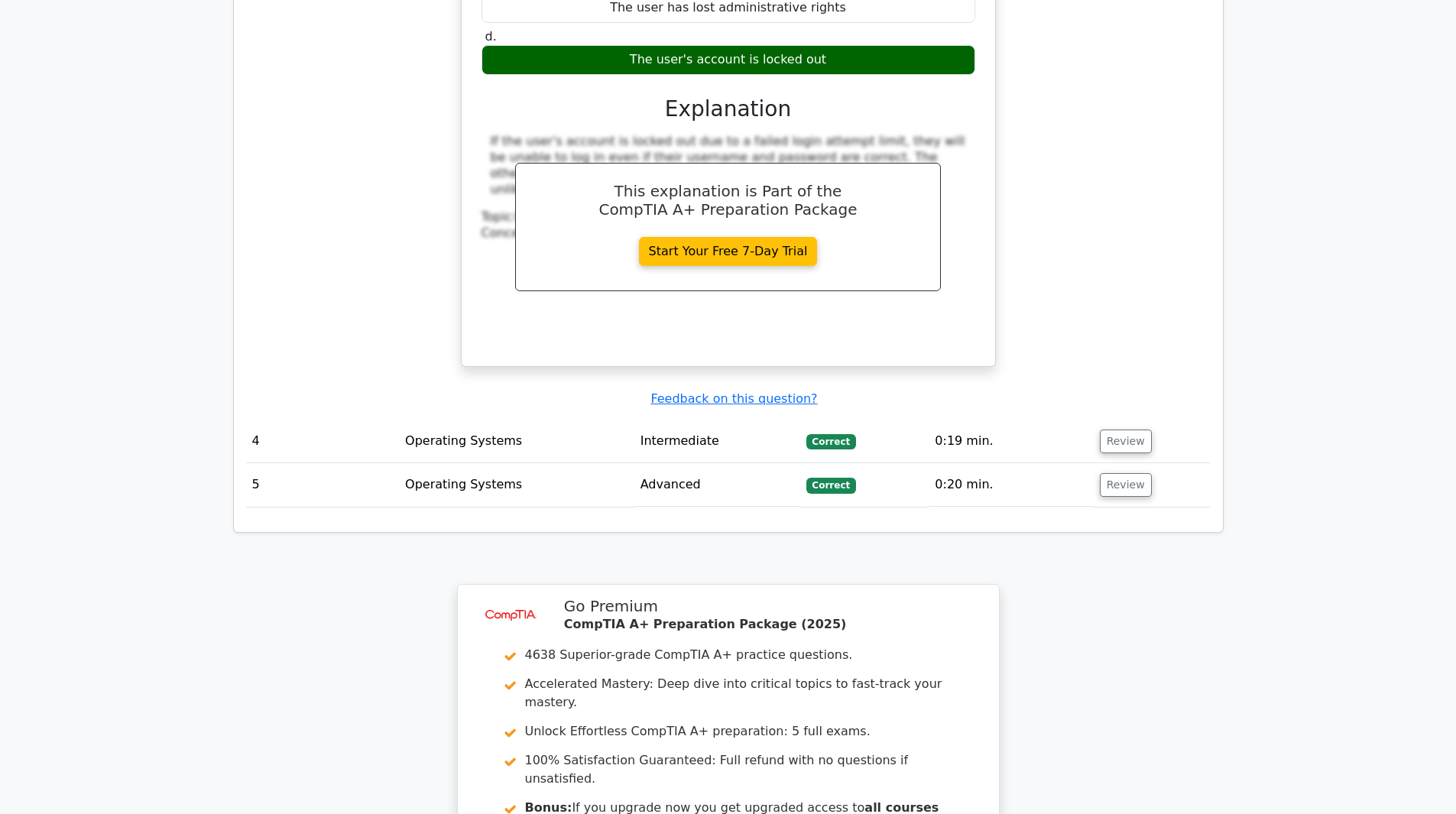
scroll to position [2523, 0]
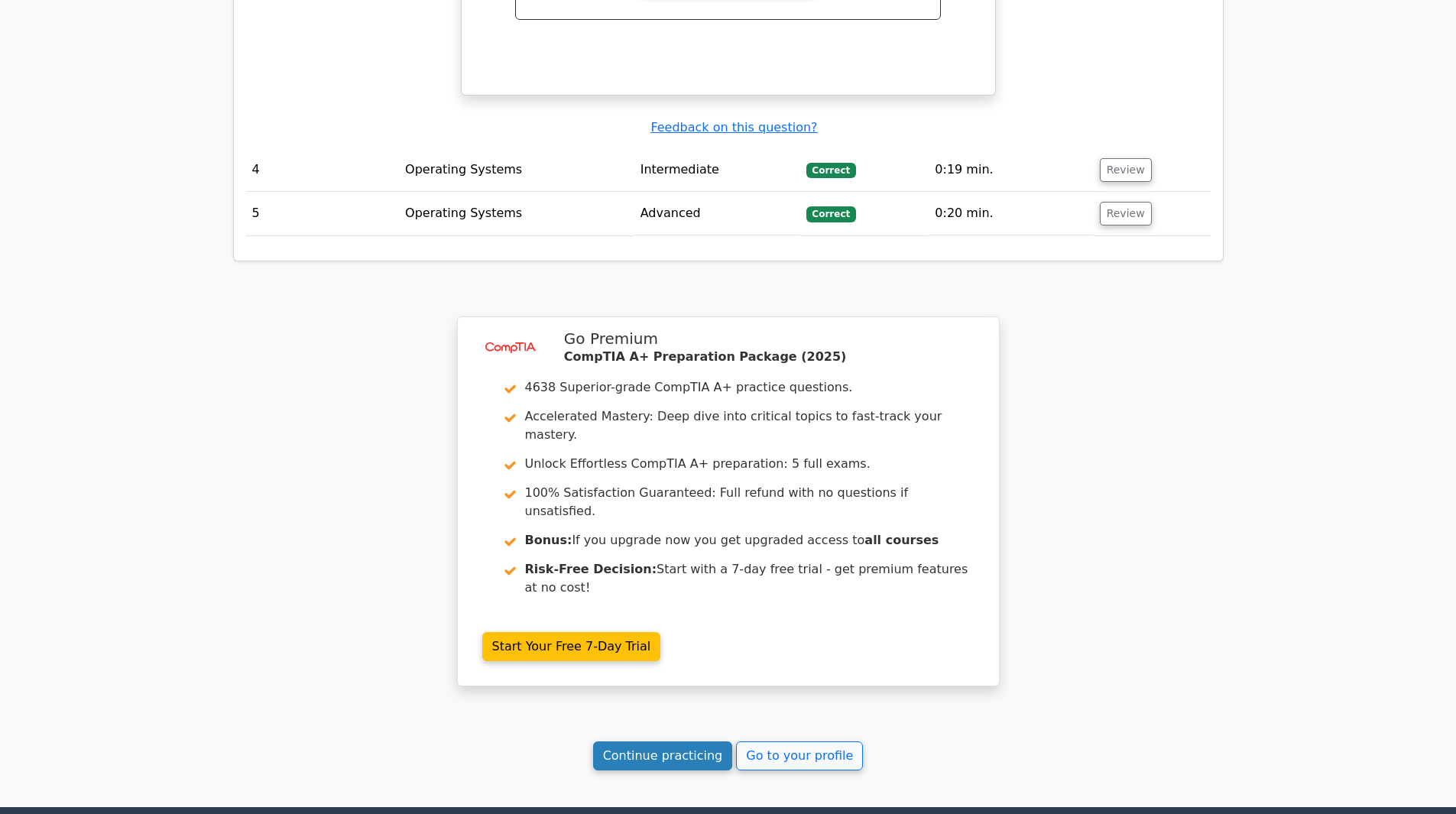
click at [683, 742] on link "Continue practicing" at bounding box center [663, 756] width 140 height 29
